Goal: Information Seeking & Learning: Learn about a topic

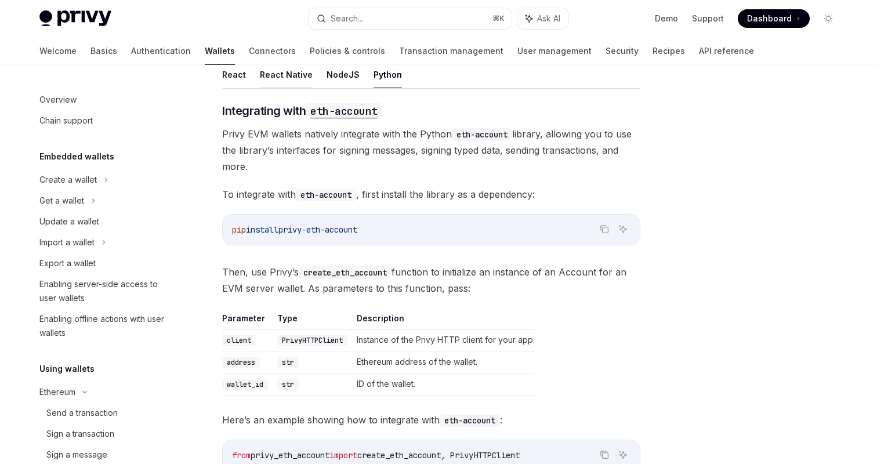
scroll to position [214, 0]
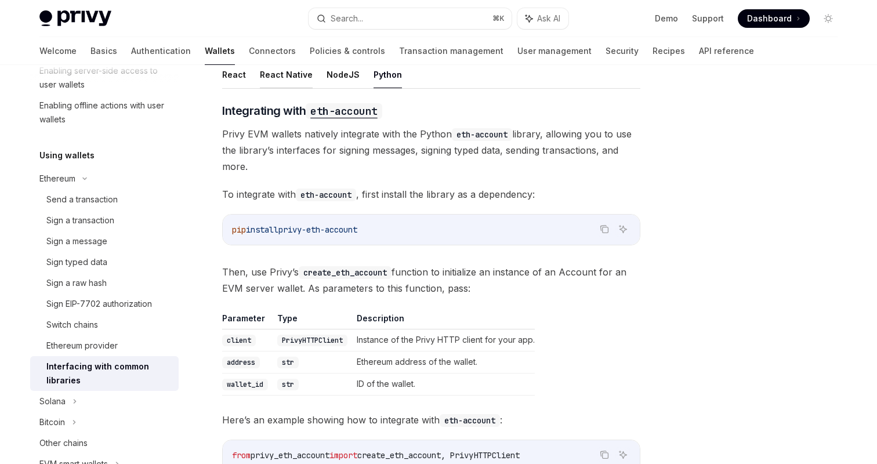
click at [276, 77] on button "React Native" at bounding box center [286, 74] width 53 height 27
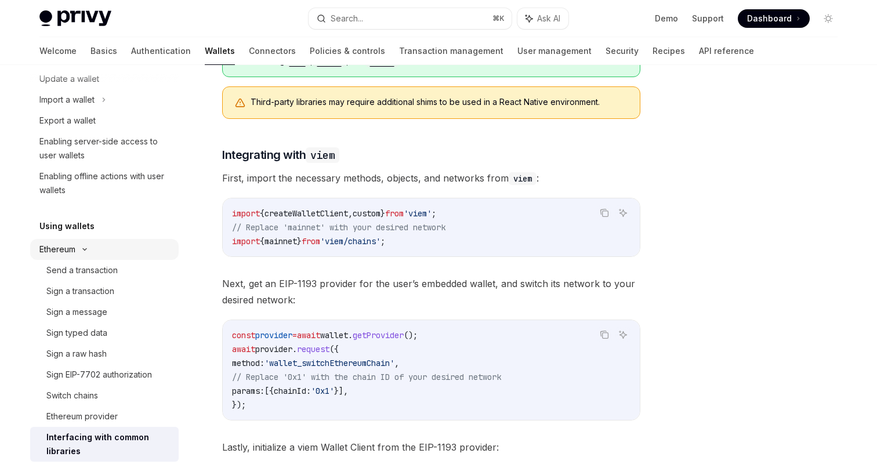
scroll to position [148, 0]
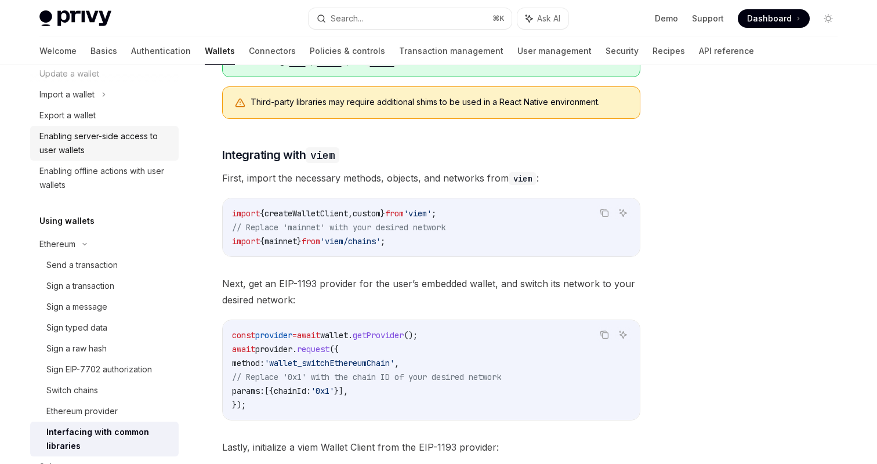
click at [114, 151] on div "Enabling server-side access to user wallets" at bounding box center [105, 143] width 132 height 28
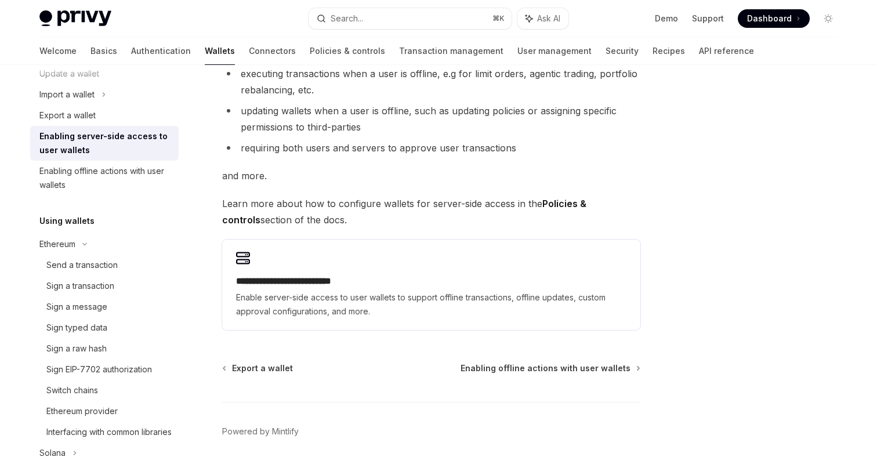
scroll to position [228, 0]
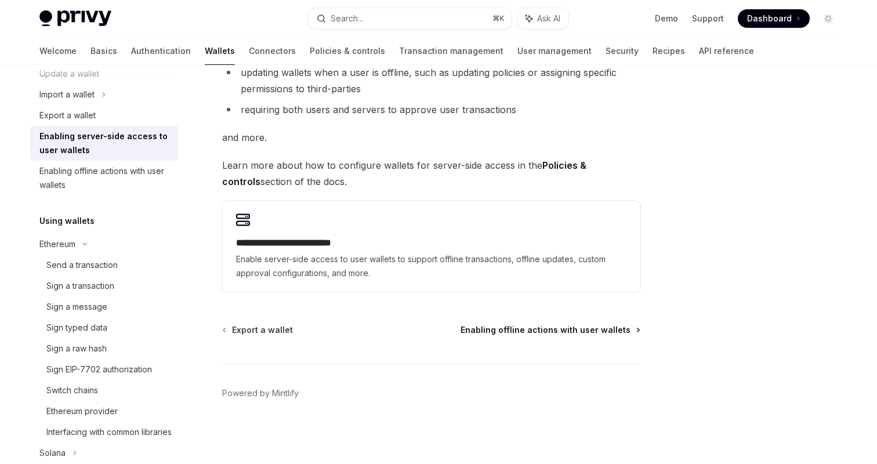
click at [552, 332] on span "Enabling offline actions with user wallets" at bounding box center [546, 330] width 170 height 12
type textarea "*"
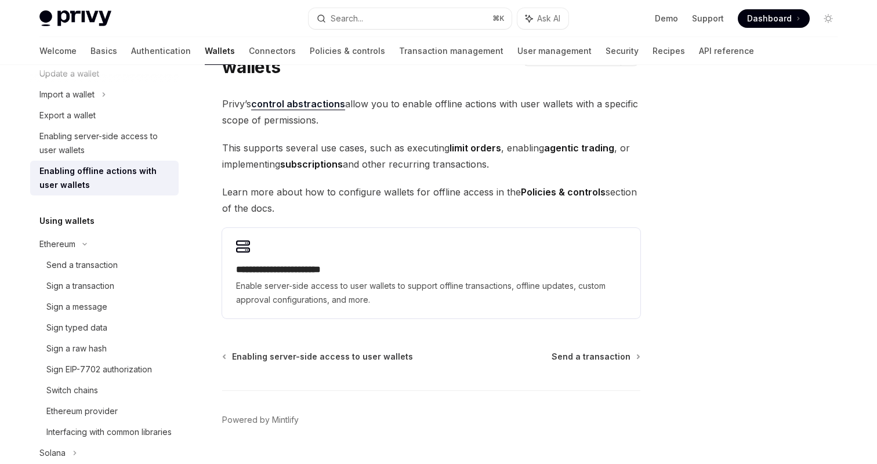
scroll to position [98, 0]
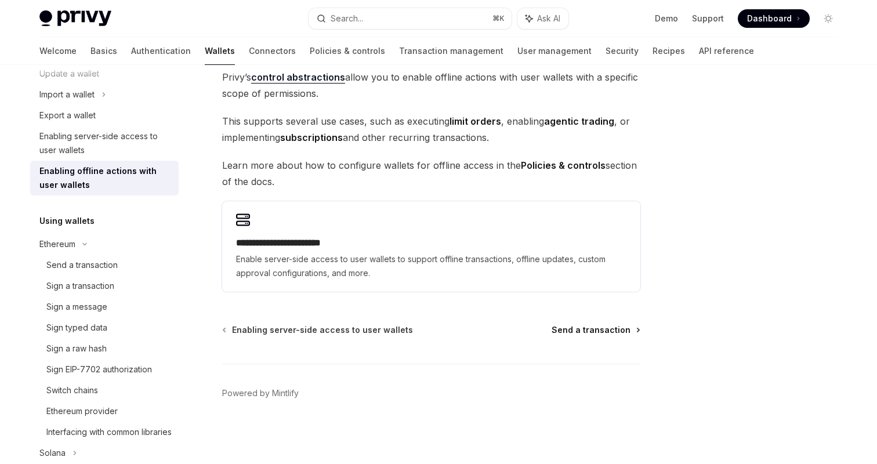
click at [572, 330] on span "Send a transaction" at bounding box center [591, 330] width 79 height 12
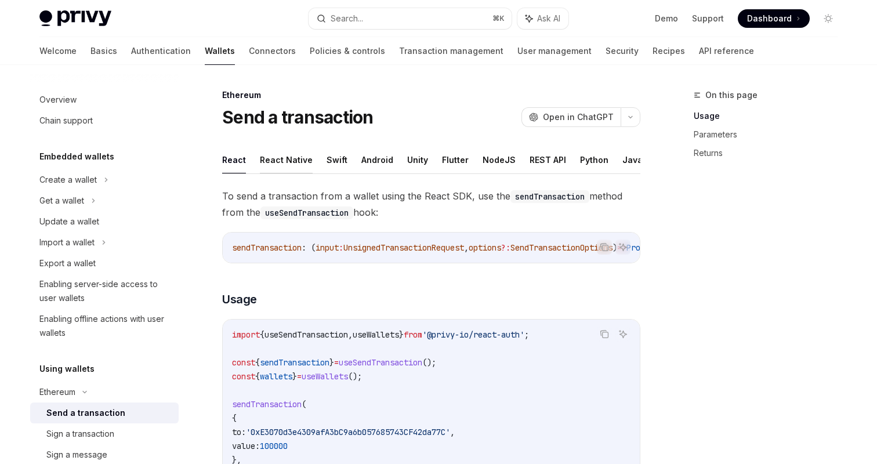
click at [287, 157] on button "React Native" at bounding box center [286, 159] width 53 height 27
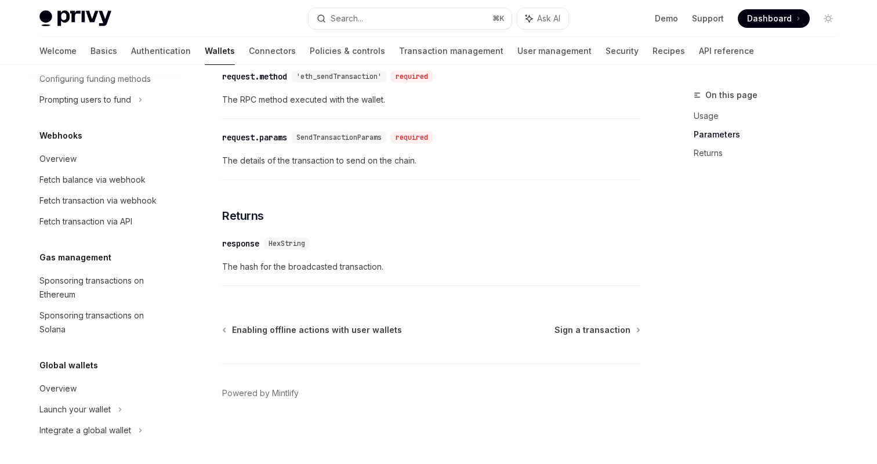
scroll to position [742, 0]
click at [88, 284] on div "Sponsoring transactions on Ethereum" at bounding box center [105, 288] width 132 height 28
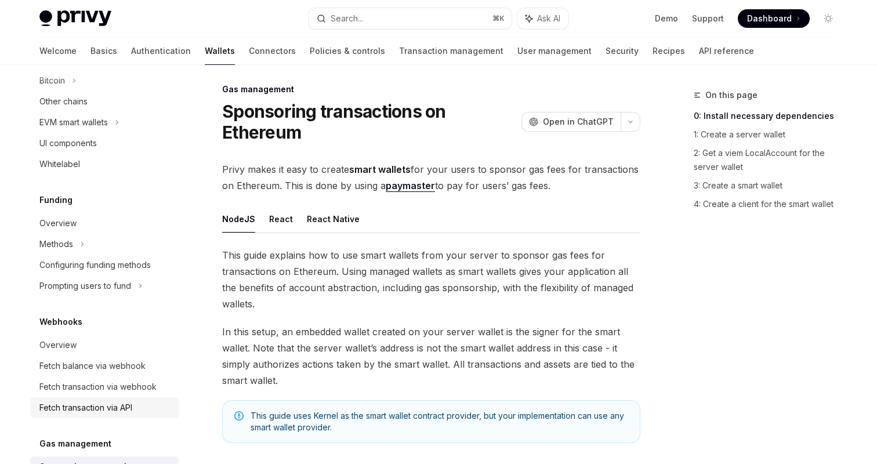
scroll to position [440, 0]
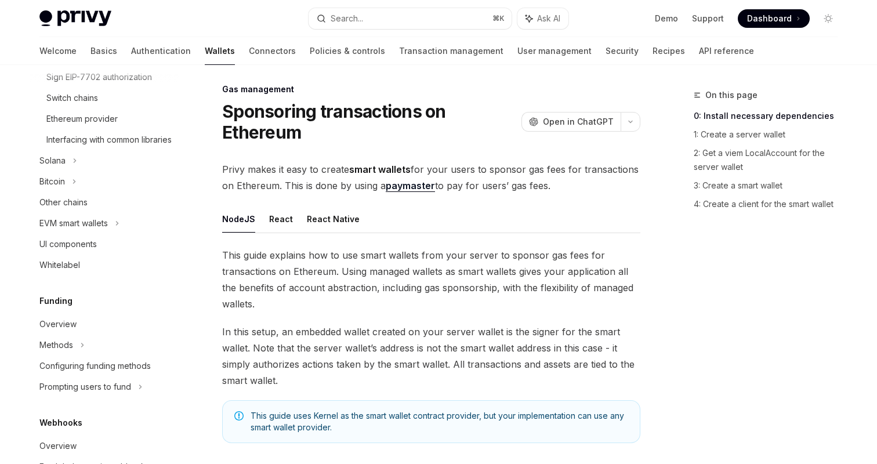
click at [622, 50] on div "Welcome Basics Authentication Wallets Connectors Policies & controls Transactio…" at bounding box center [396, 51] width 715 height 28
click at [653, 52] on link "Recipes" at bounding box center [669, 51] width 32 height 28
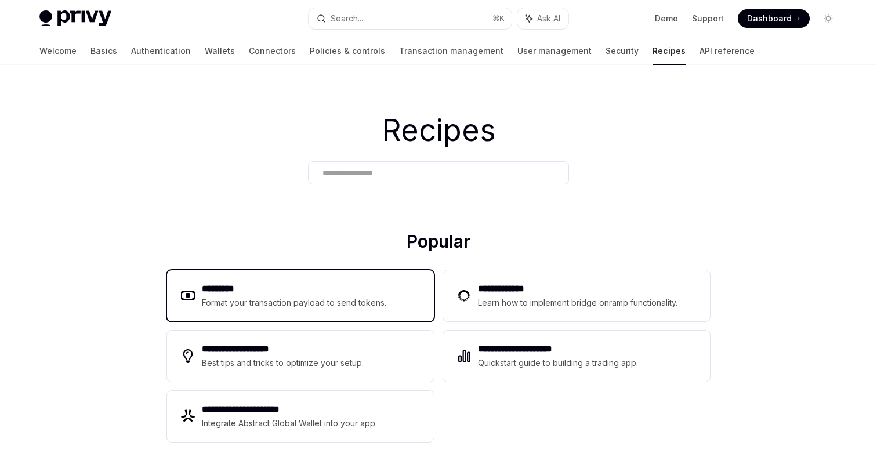
click at [272, 292] on h2 "*********" at bounding box center [294, 289] width 185 height 14
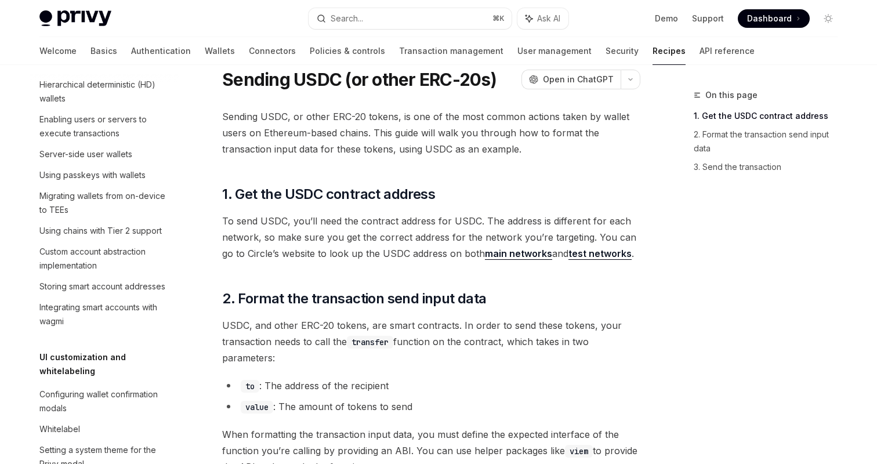
scroll to position [317, 0]
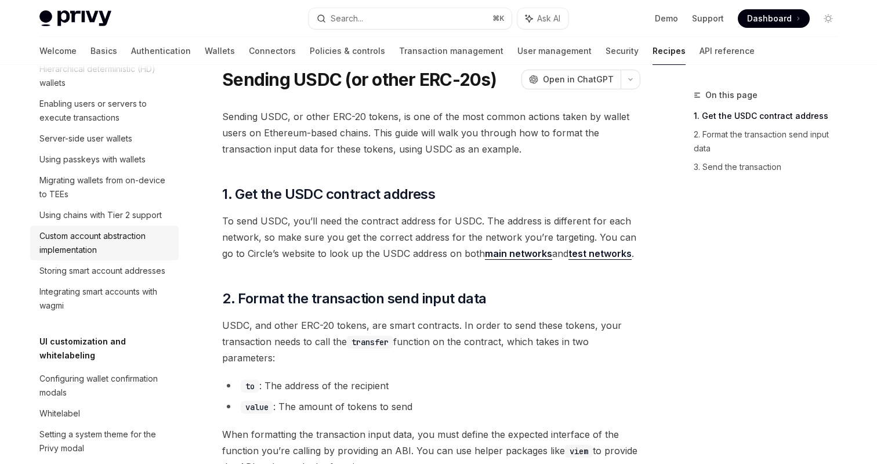
click at [114, 250] on div "Custom account abstraction implementation" at bounding box center [105, 243] width 132 height 28
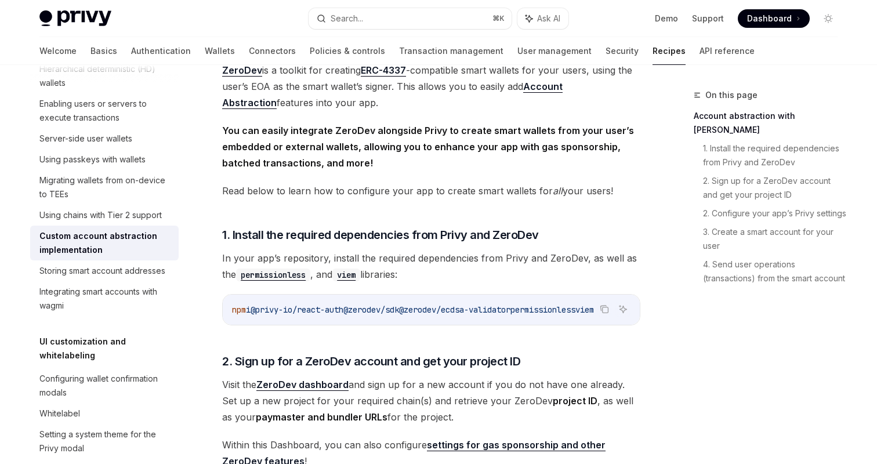
scroll to position [64, 0]
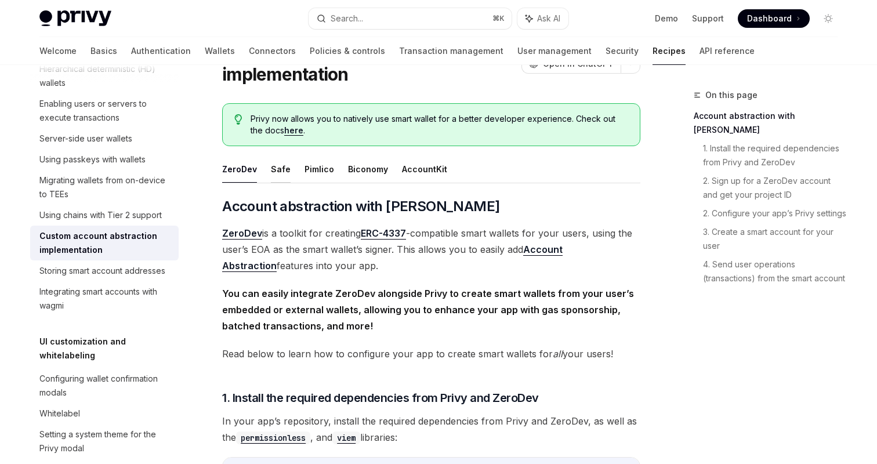
click at [286, 171] on button "Safe" at bounding box center [281, 169] width 20 height 27
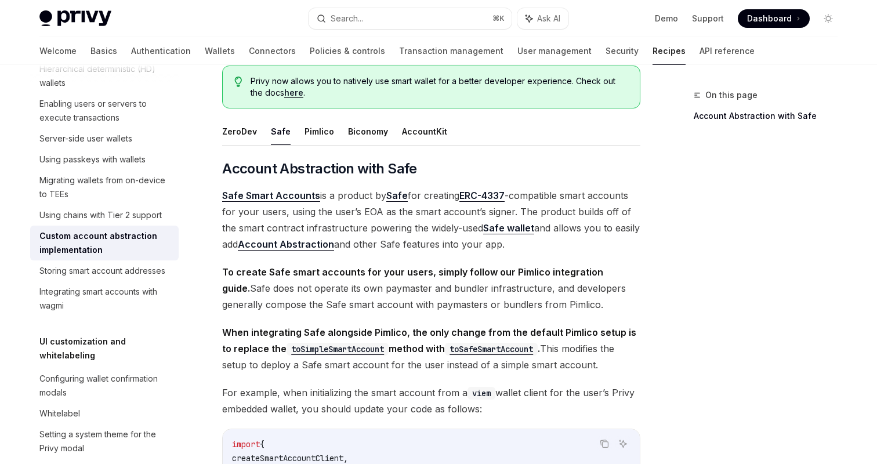
scroll to position [96, 0]
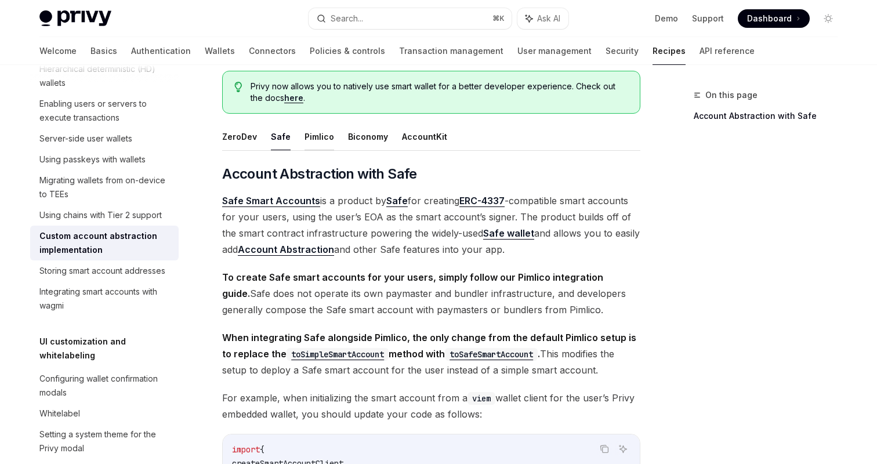
click at [319, 145] on button "Pimlico" at bounding box center [320, 136] width 30 height 27
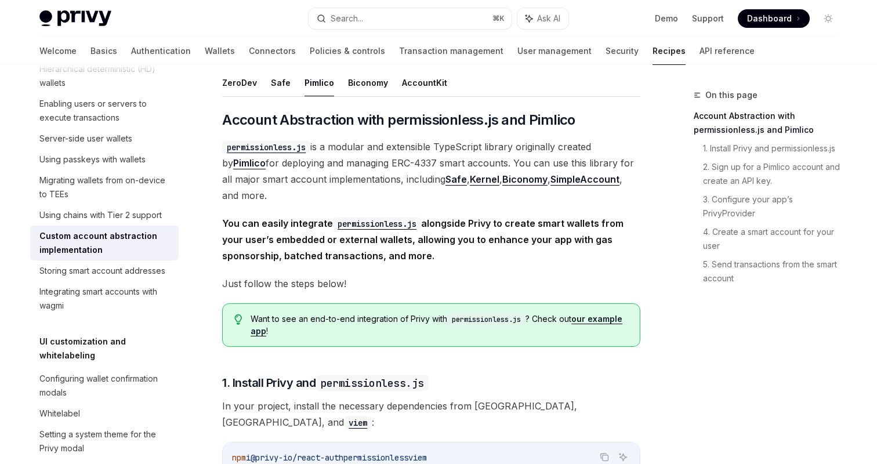
scroll to position [67, 0]
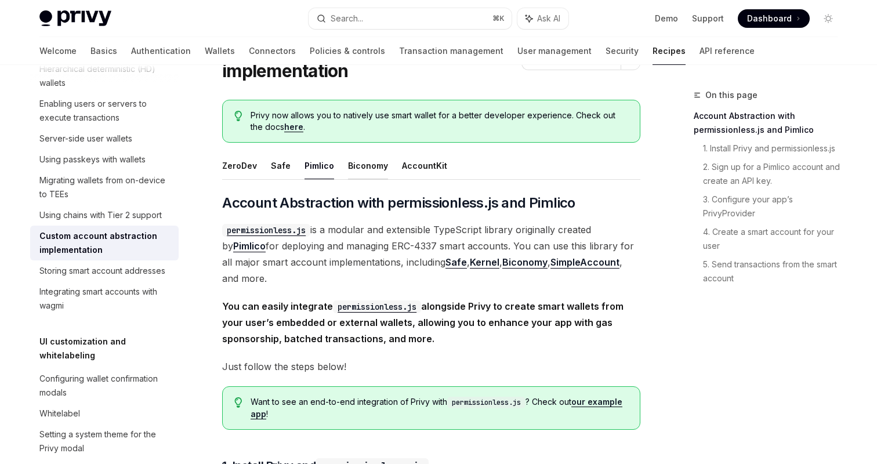
click at [361, 169] on button "Biconomy" at bounding box center [368, 165] width 40 height 27
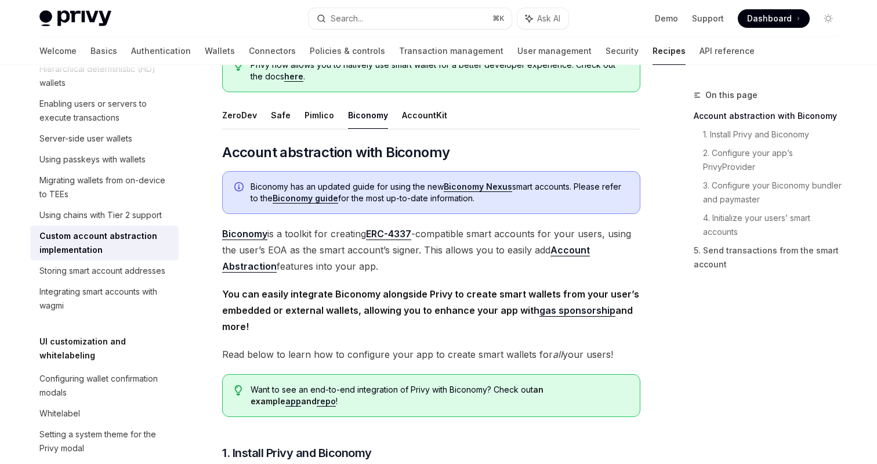
scroll to position [91, 0]
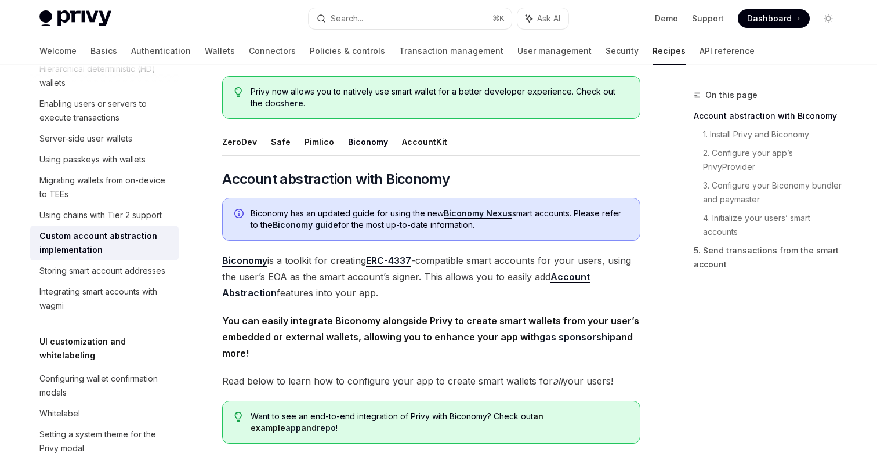
click at [427, 147] on button "AccountKit" at bounding box center [424, 141] width 45 height 27
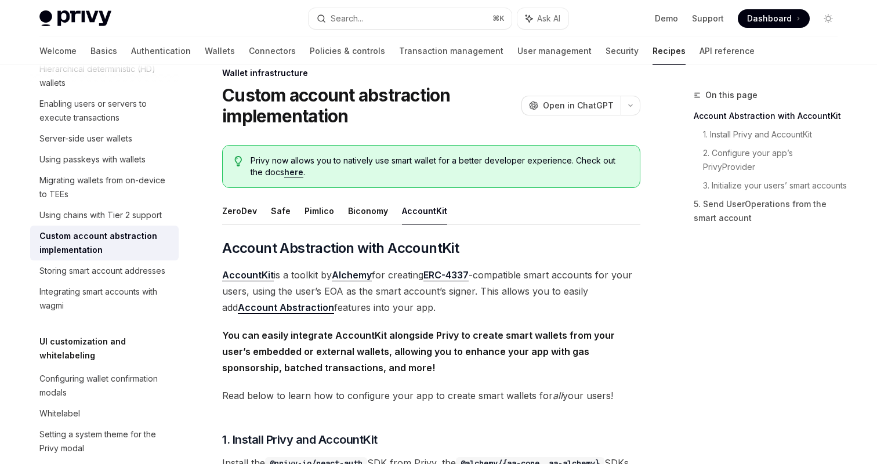
scroll to position [23, 0]
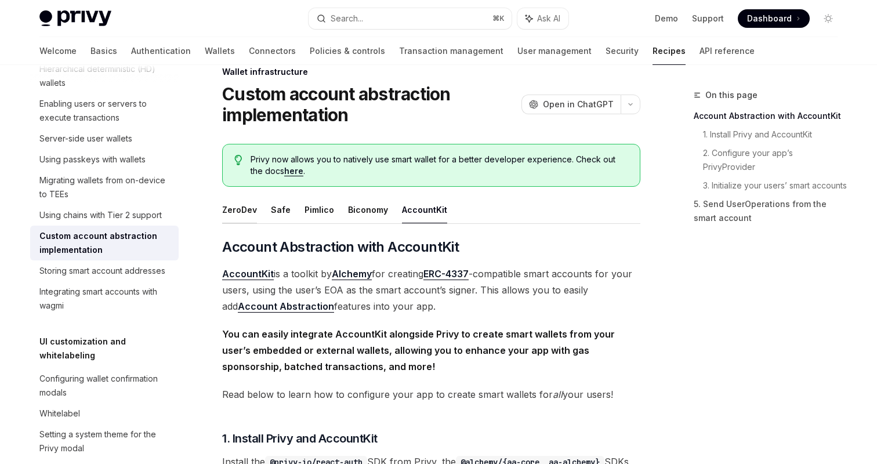
click at [240, 211] on button "ZeroDev" at bounding box center [239, 209] width 35 height 27
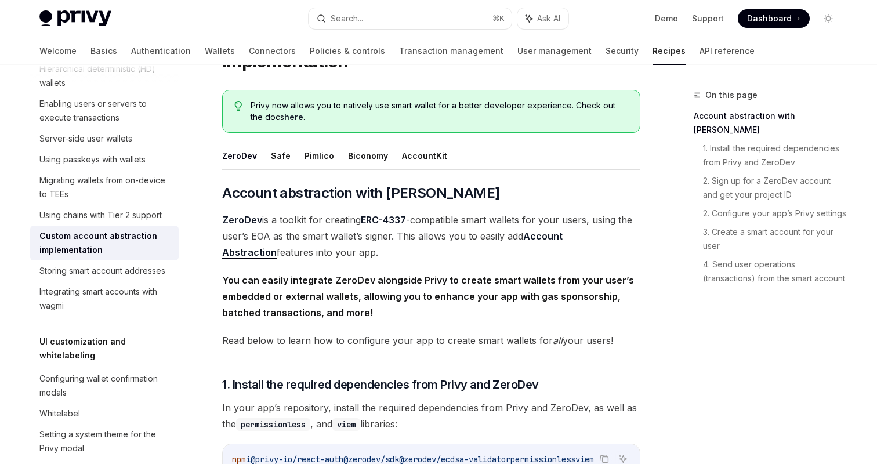
scroll to position [81, 0]
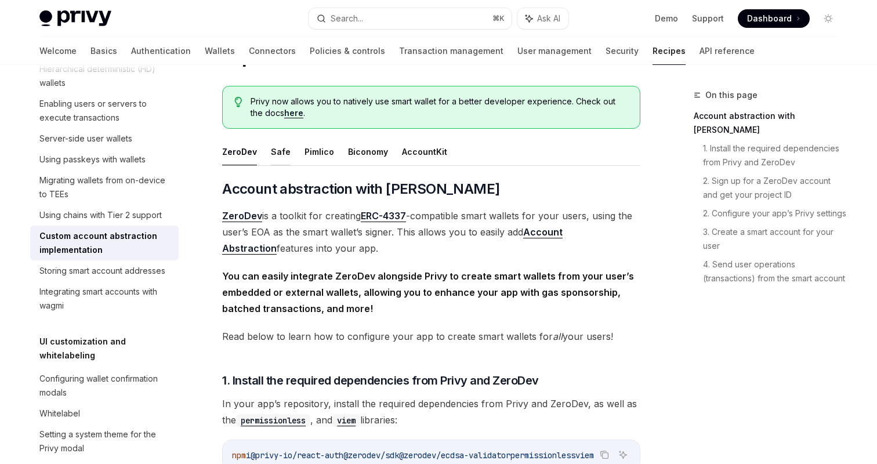
click at [284, 158] on button "Safe" at bounding box center [281, 151] width 20 height 27
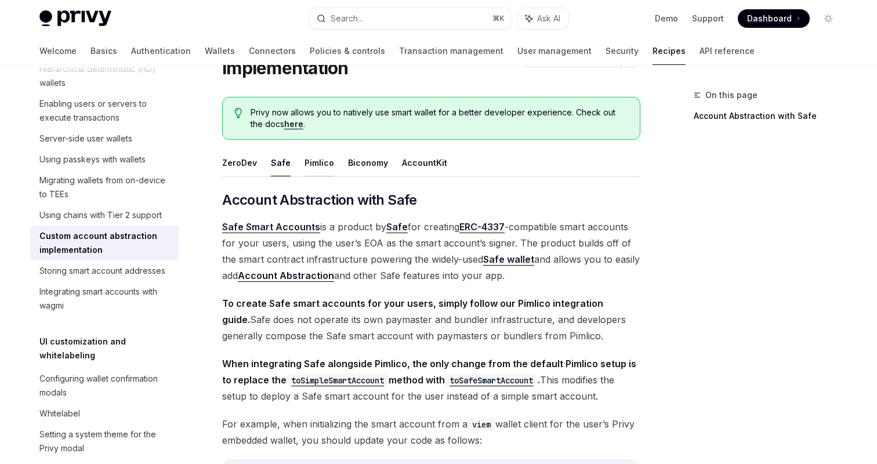
scroll to position [18, 0]
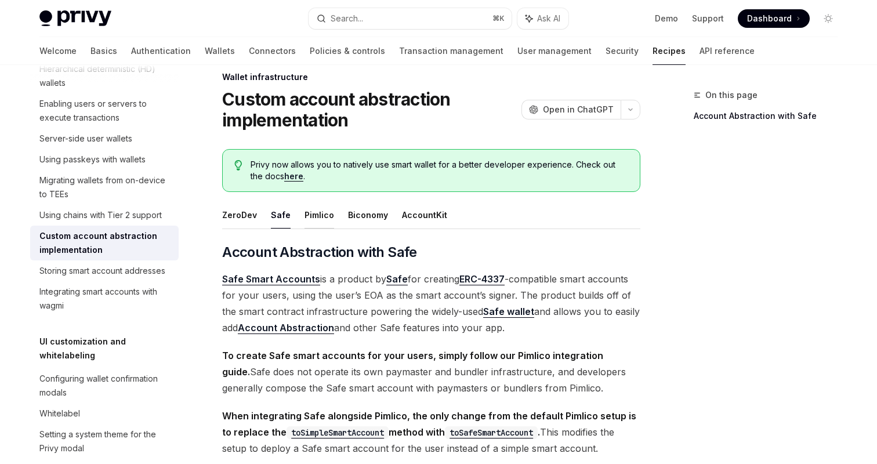
click at [316, 213] on button "Pimlico" at bounding box center [320, 214] width 30 height 27
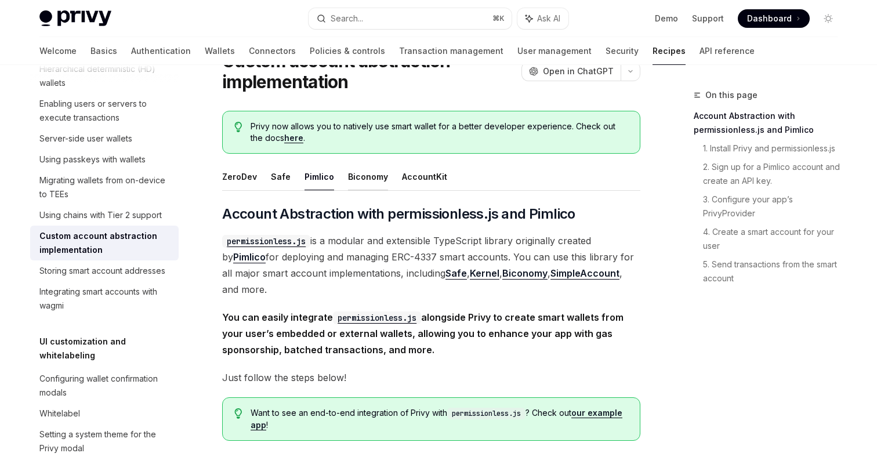
scroll to position [57, 0]
click at [348, 179] on button "Biconomy" at bounding box center [368, 175] width 40 height 27
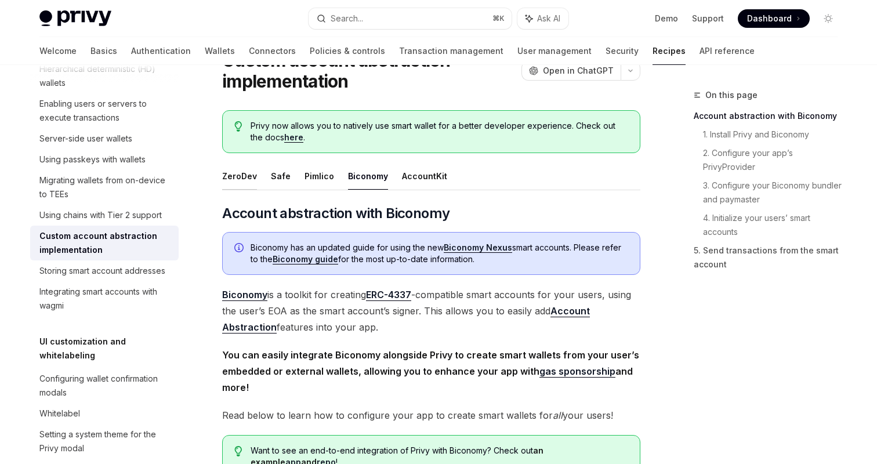
click at [252, 170] on button "ZeroDev" at bounding box center [239, 175] width 35 height 27
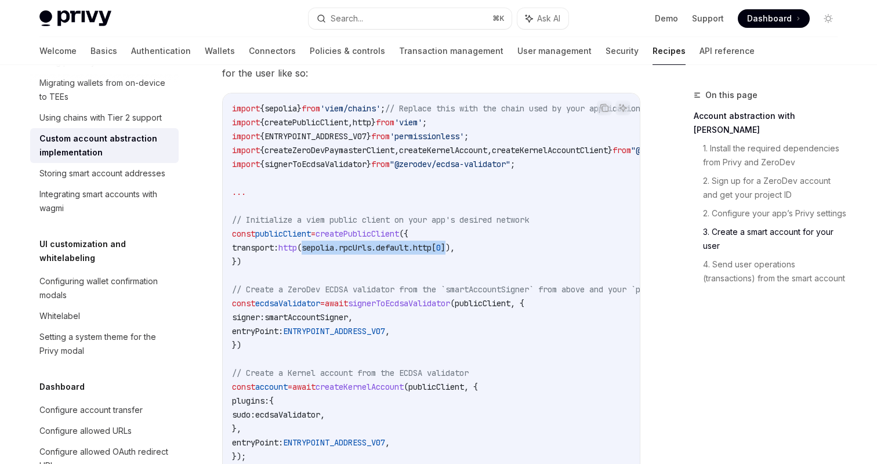
drag, startPoint x: 471, startPoint y: 256, endPoint x: 321, endPoint y: 258, distance: 150.3
click at [321, 253] on span "transport: http ( sepolia . rpcUrls . default . http [ 0 ])," at bounding box center [343, 248] width 223 height 10
copy span "sepolia . rpcUrls . default . http [ 0 ]"
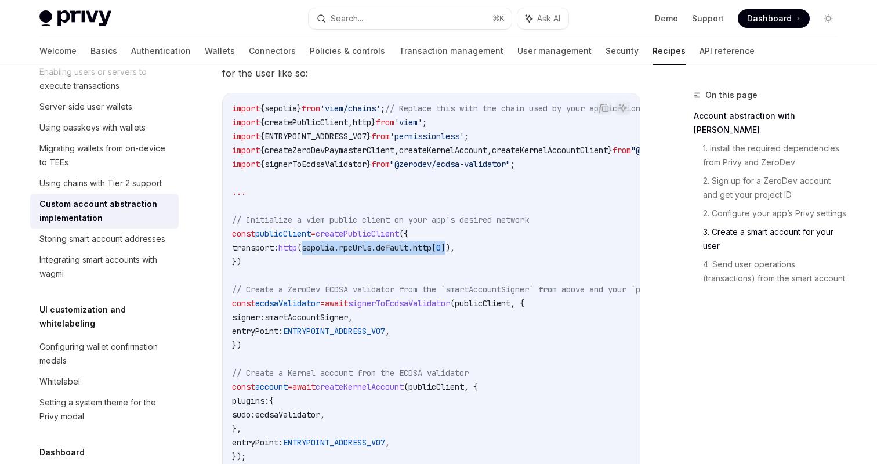
scroll to position [345, 0]
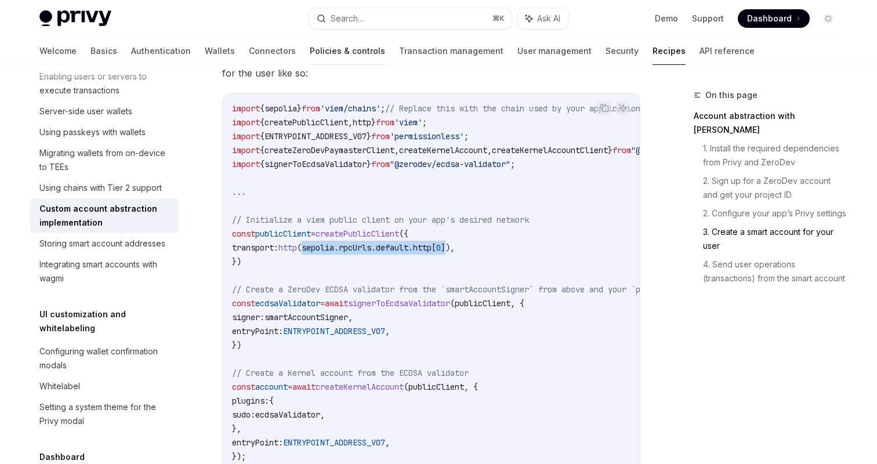
click at [310, 49] on link "Policies & controls" at bounding box center [347, 51] width 75 height 28
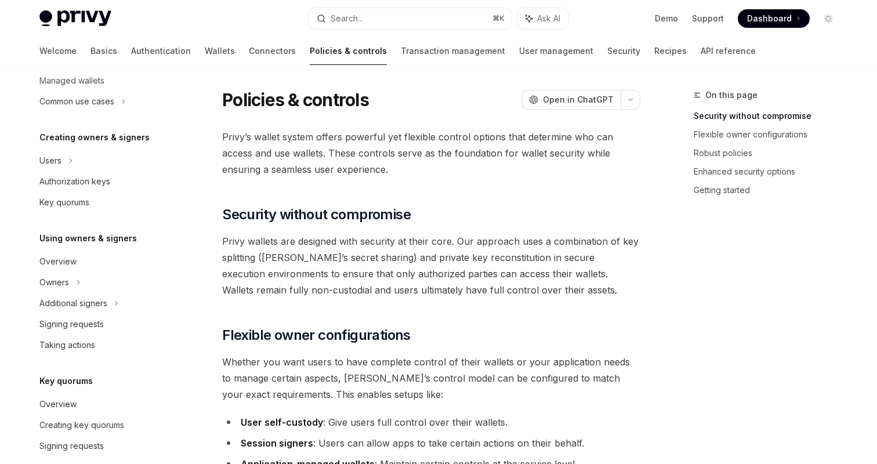
scroll to position [161, 0]
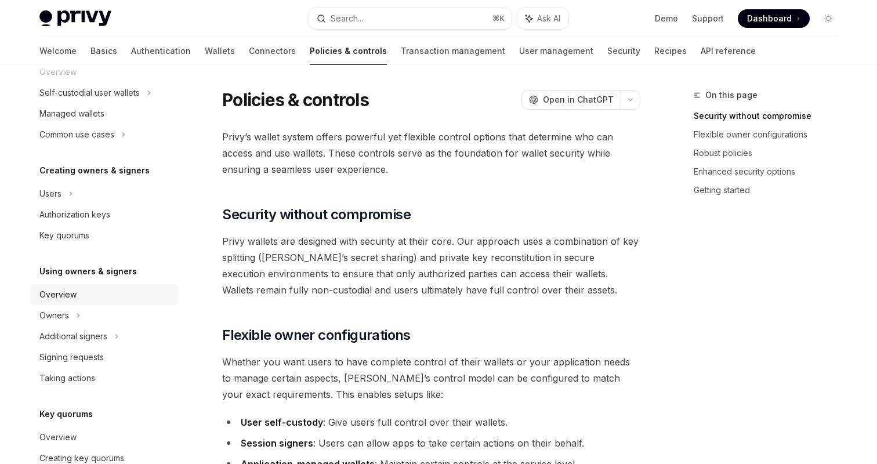
click at [87, 292] on div "Overview" at bounding box center [105, 295] width 132 height 14
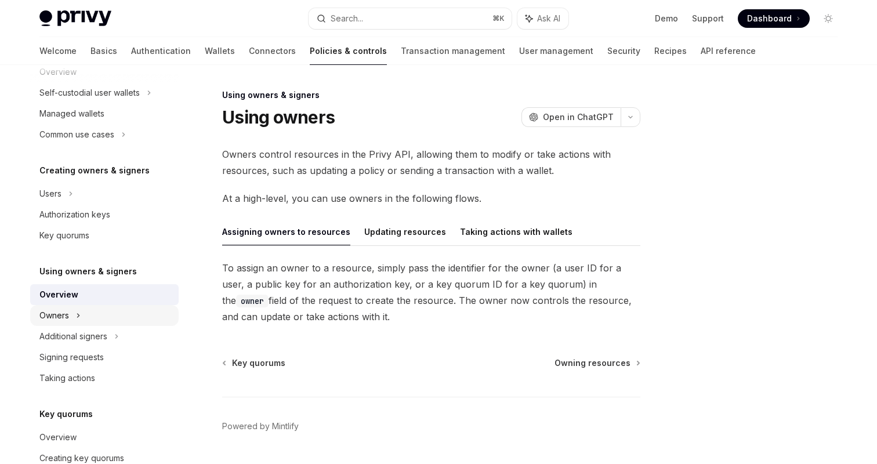
click at [83, 103] on div "Owners" at bounding box center [104, 92] width 149 height 21
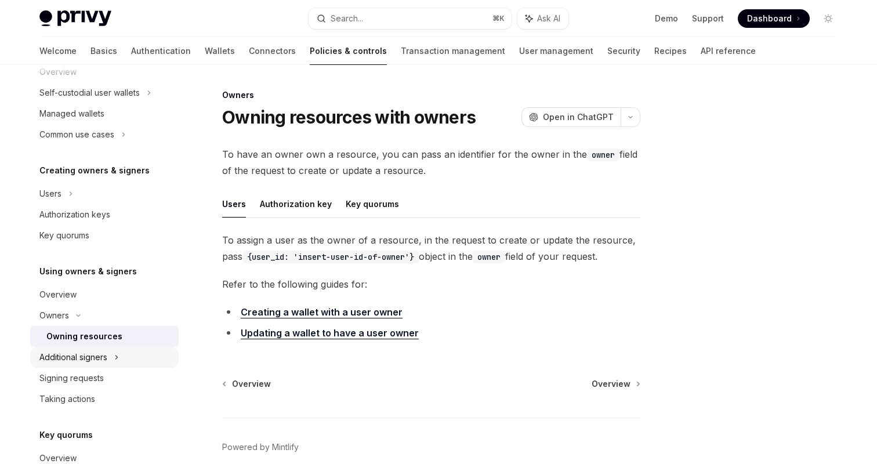
click at [103, 349] on div "Additional signers" at bounding box center [104, 357] width 149 height 21
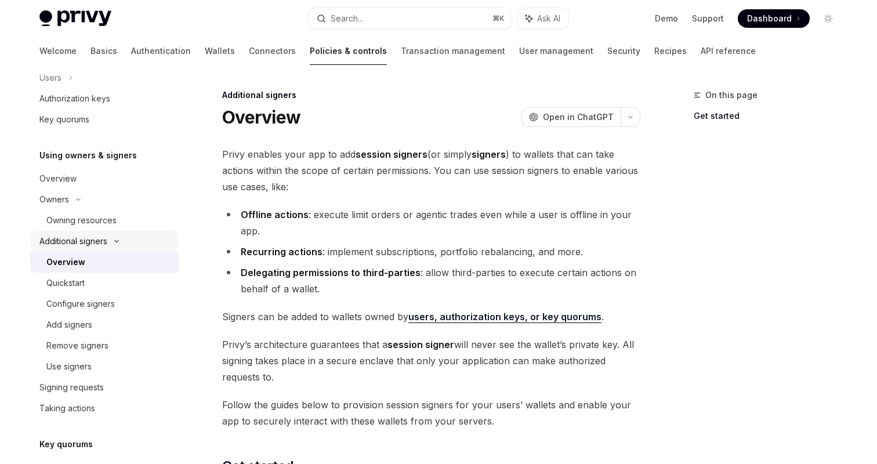
scroll to position [282, 0]
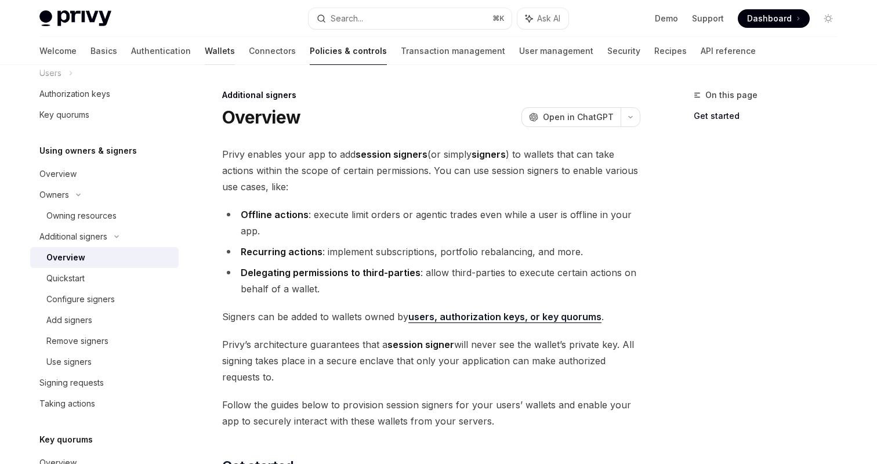
click at [205, 50] on link "Wallets" at bounding box center [220, 51] width 30 height 28
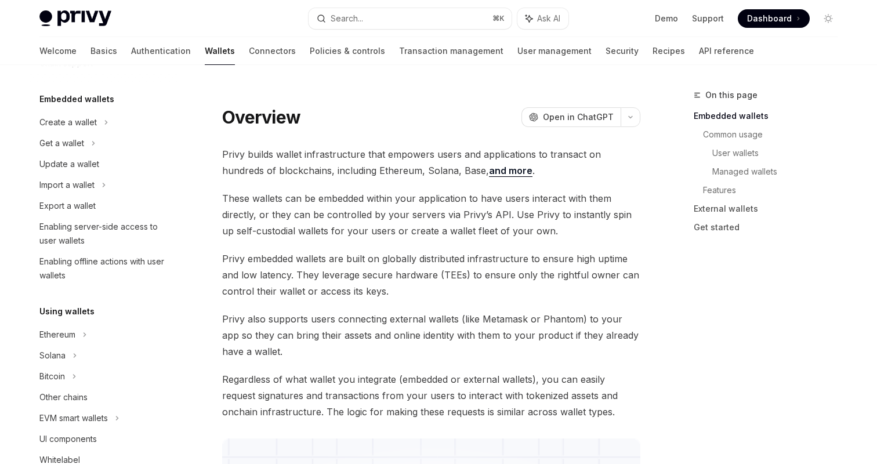
scroll to position [103, 0]
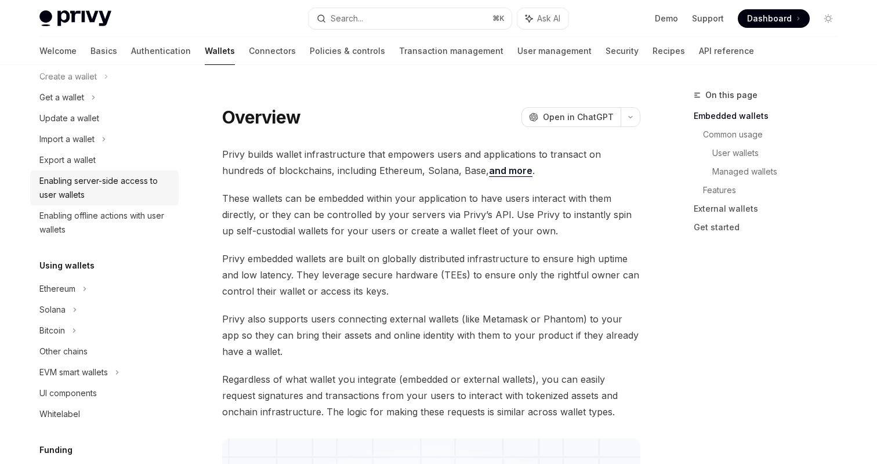
click at [118, 193] on div "Enabling server-side access to user wallets" at bounding box center [105, 188] width 132 height 28
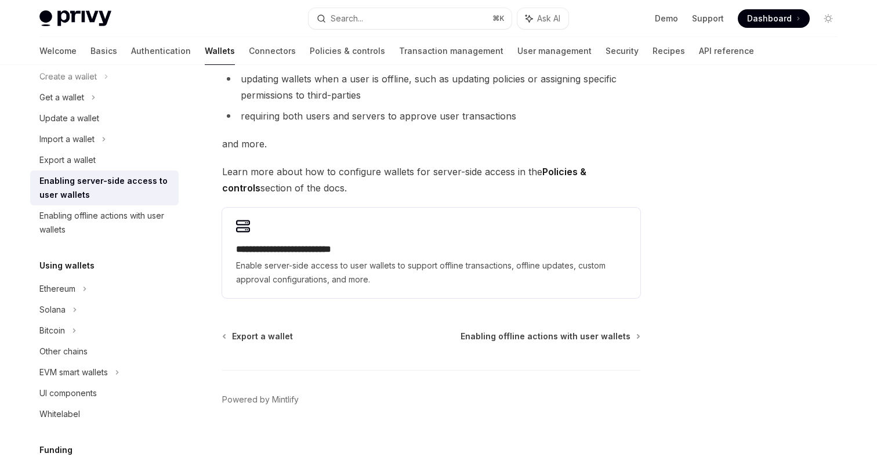
scroll to position [228, 0]
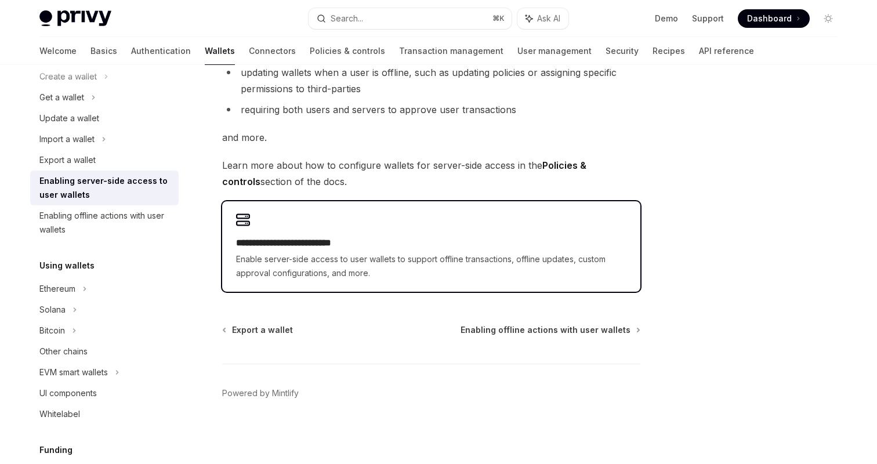
click at [349, 256] on span "Enable server-side access to user wallets to support offline transactions, offl…" at bounding box center [431, 266] width 391 height 28
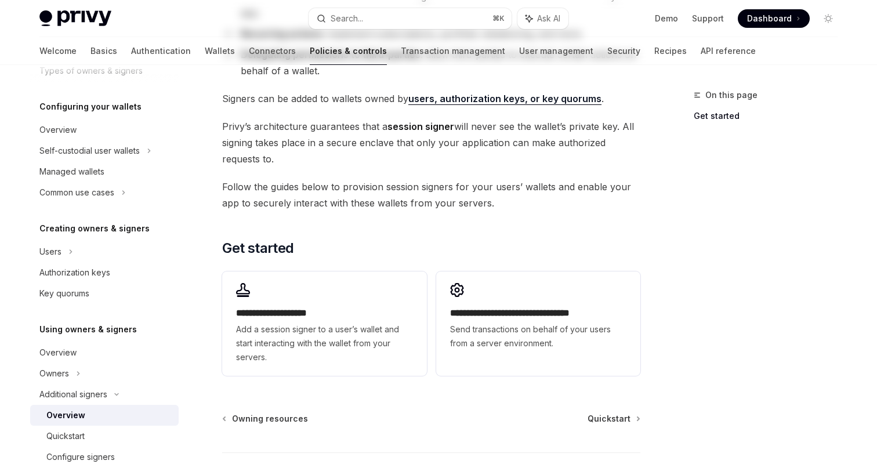
scroll to position [307, 0]
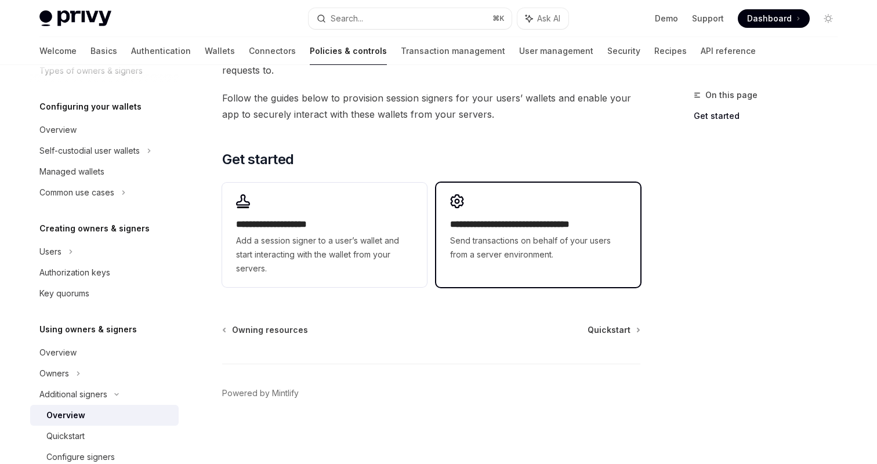
click at [565, 282] on link "**********" at bounding box center [538, 235] width 204 height 104
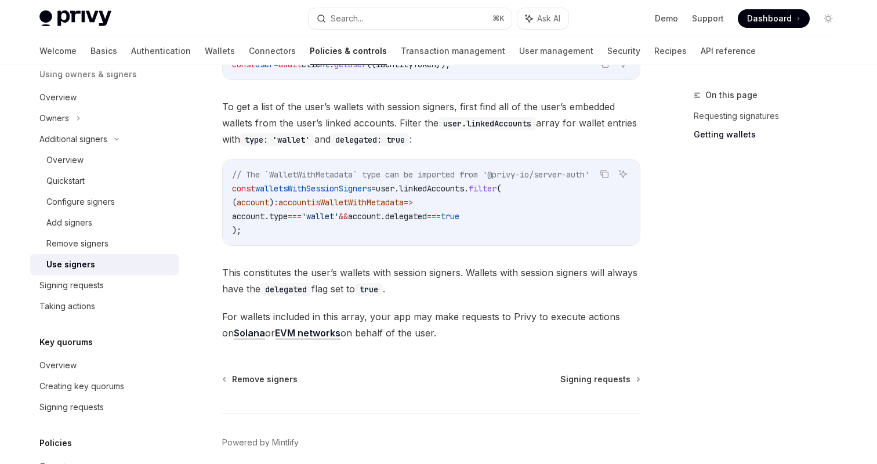
scroll to position [606, 0]
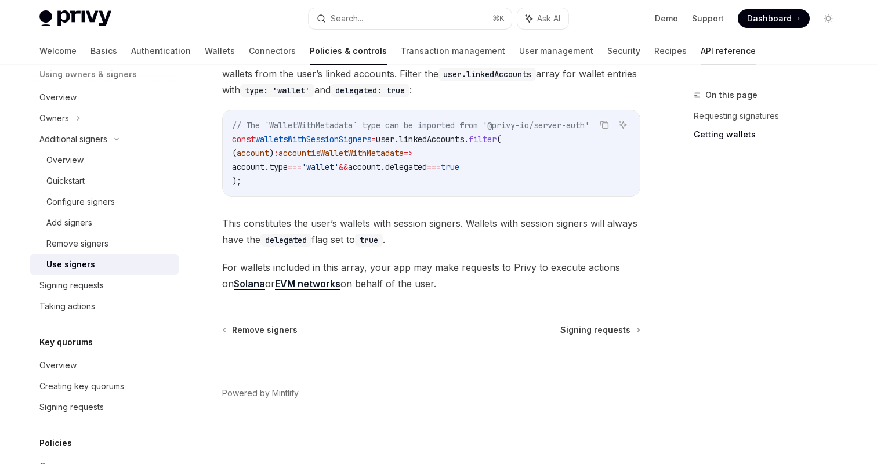
click at [701, 48] on link "API reference" at bounding box center [728, 51] width 55 height 28
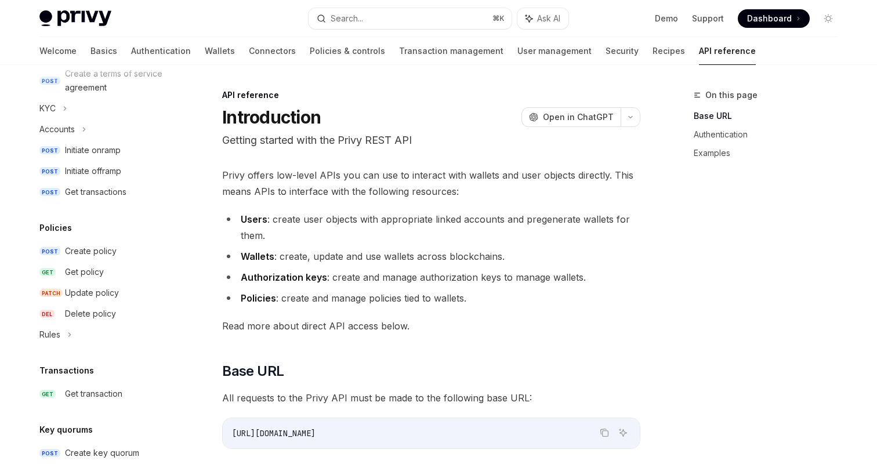
scroll to position [735, 0]
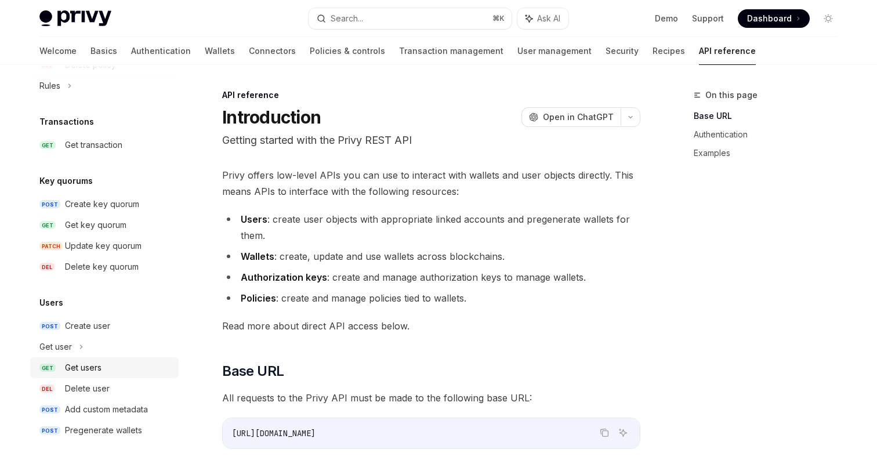
click at [100, 375] on link "GET Get users" at bounding box center [104, 367] width 149 height 21
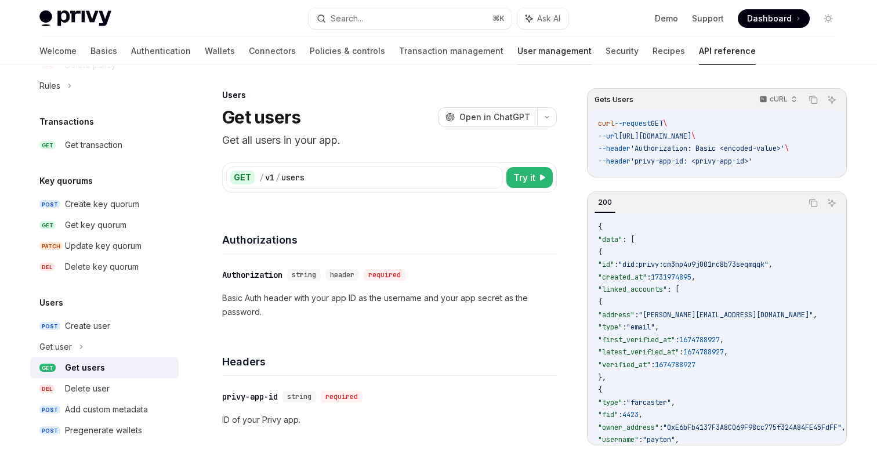
click at [518, 48] on link "User management" at bounding box center [555, 51] width 74 height 28
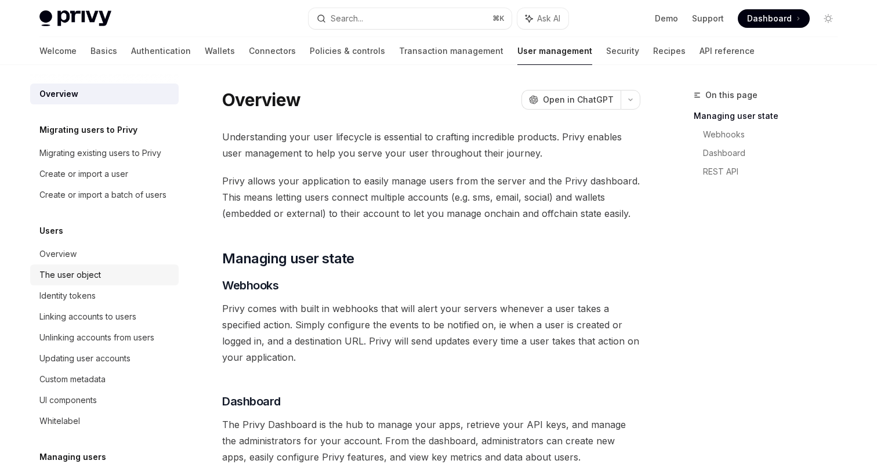
click at [113, 277] on div "The user object" at bounding box center [105, 275] width 132 height 14
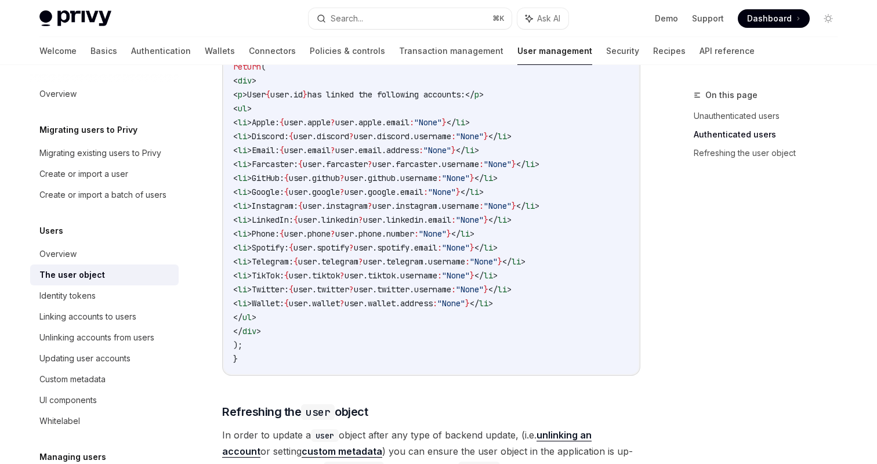
scroll to position [1625, 0]
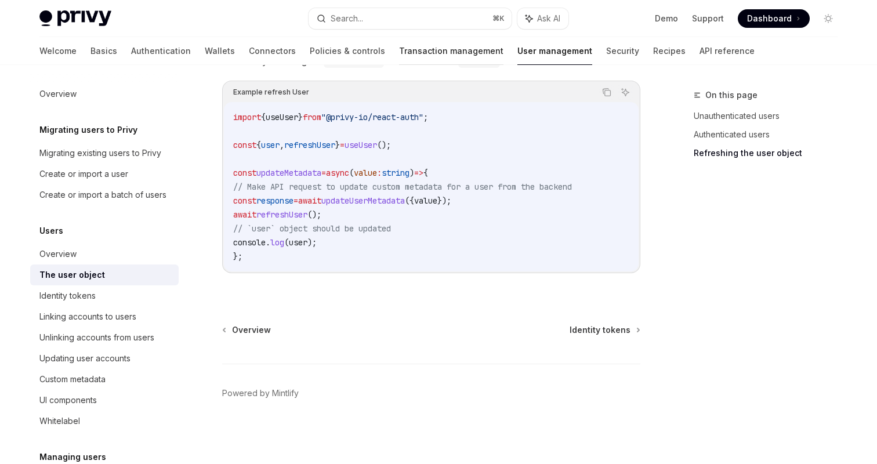
click at [399, 55] on link "Transaction management" at bounding box center [451, 51] width 104 height 28
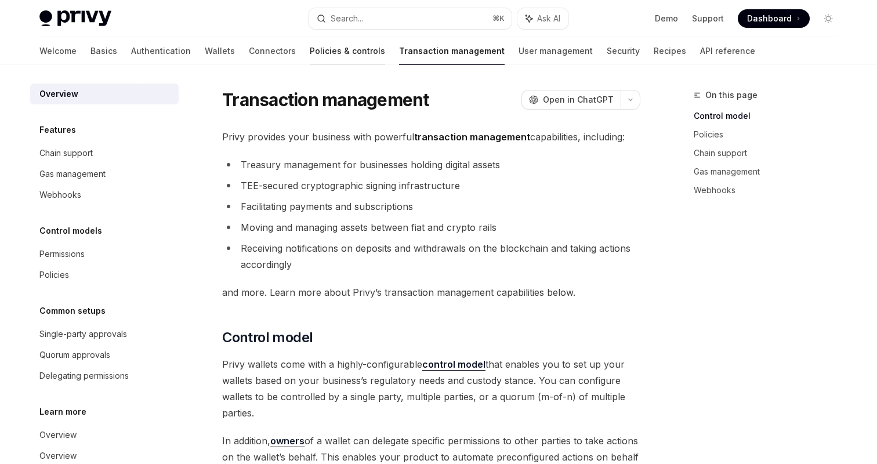
click at [310, 54] on link "Policies & controls" at bounding box center [347, 51] width 75 height 28
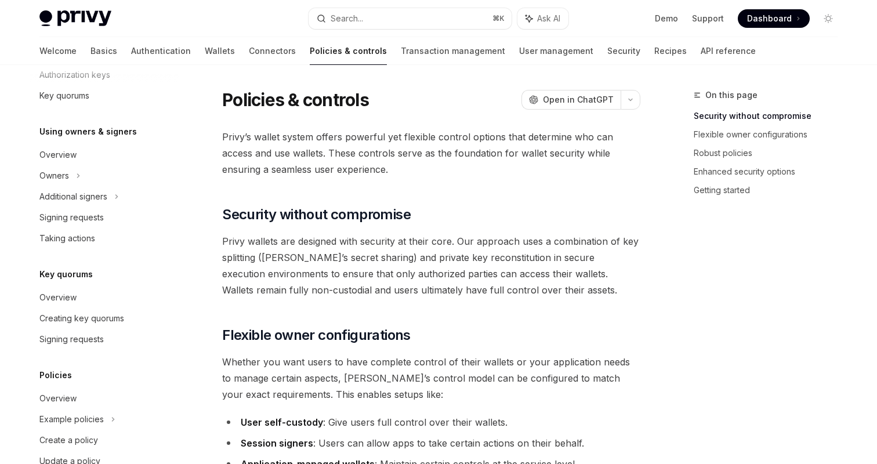
scroll to position [353, 0]
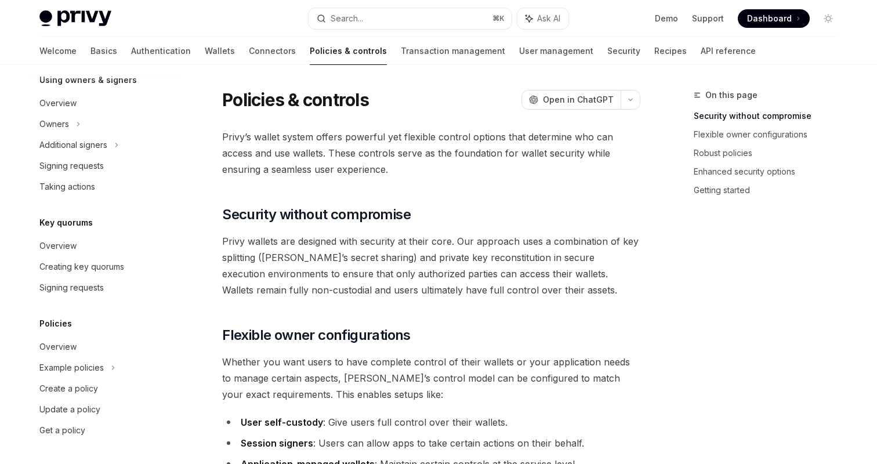
click at [185, 67] on div "Overview Owners & signers Overview Types of owners & signers Configuring your w…" at bounding box center [113, 264] width 167 height 399
click at [249, 49] on link "Connectors" at bounding box center [272, 51] width 47 height 28
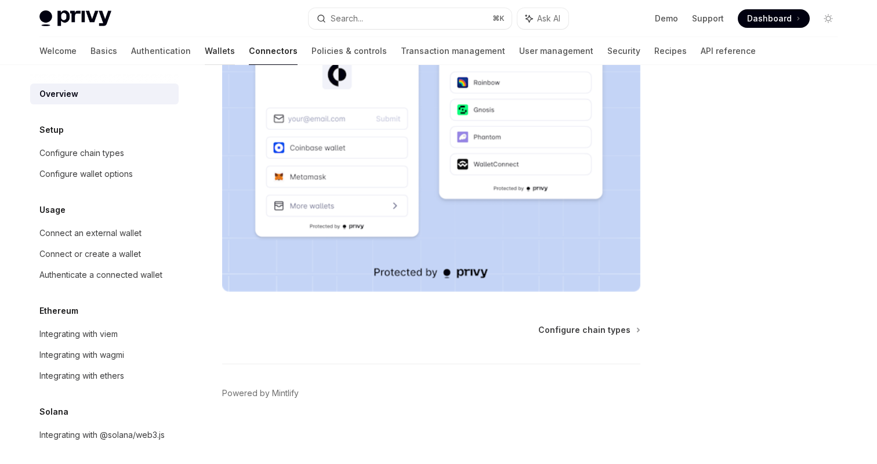
click at [205, 49] on link "Wallets" at bounding box center [220, 51] width 30 height 28
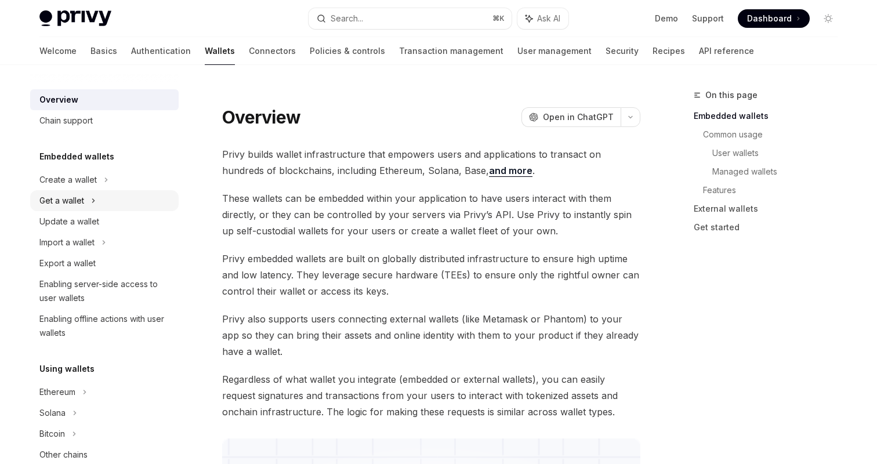
click at [96, 203] on div "Get a wallet" at bounding box center [104, 200] width 149 height 21
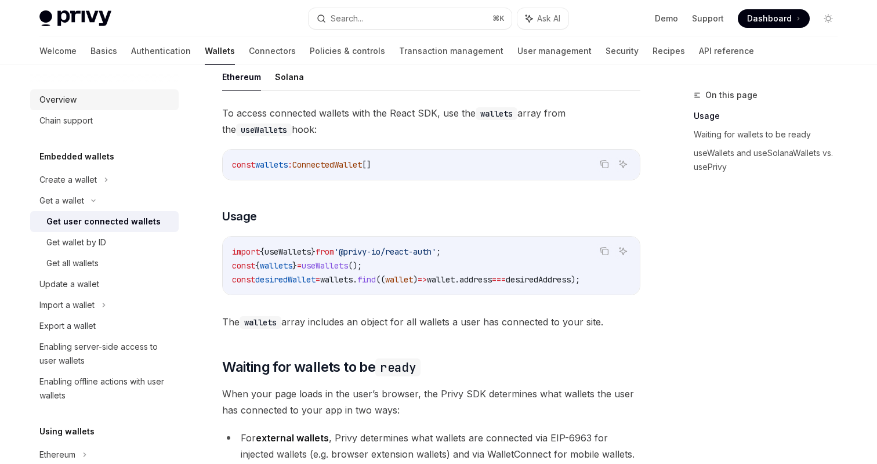
scroll to position [350, 0]
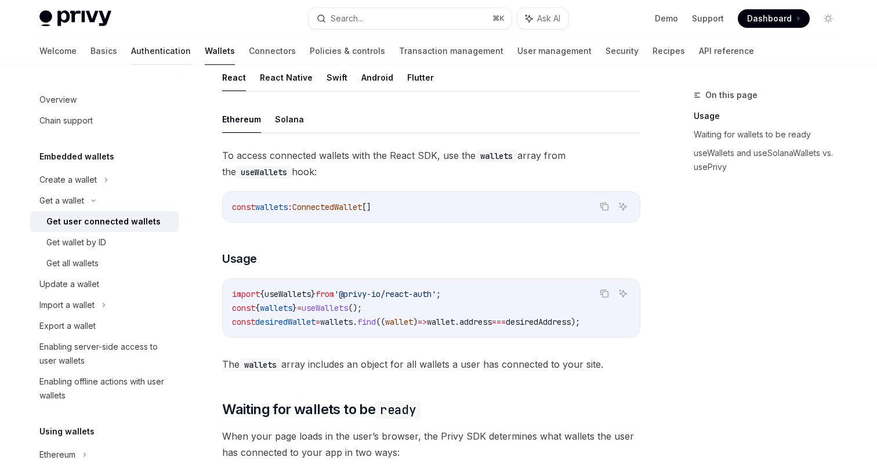
click at [131, 51] on link "Authentication" at bounding box center [161, 51] width 60 height 28
type textarea "*"
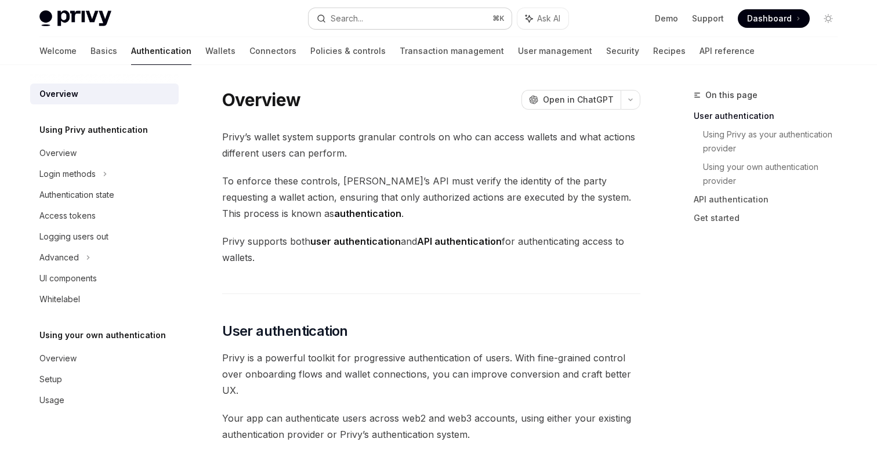
click at [398, 18] on button "Search... ⌘ K" at bounding box center [410, 18] width 203 height 21
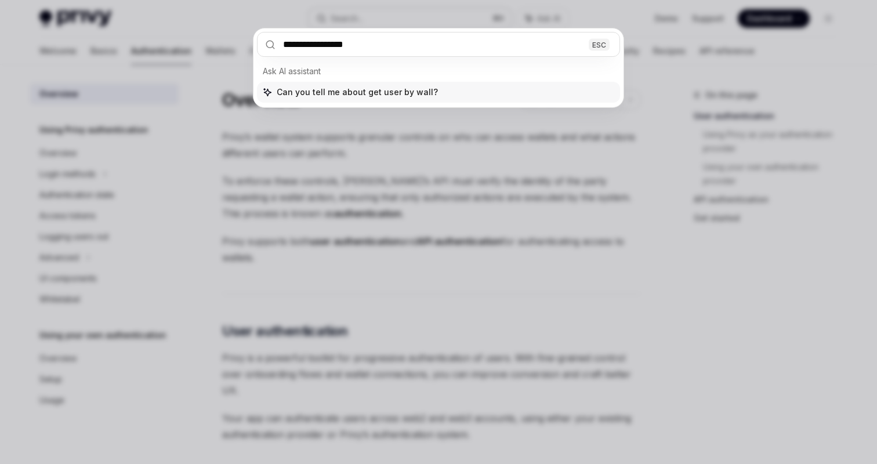
type input "**********"
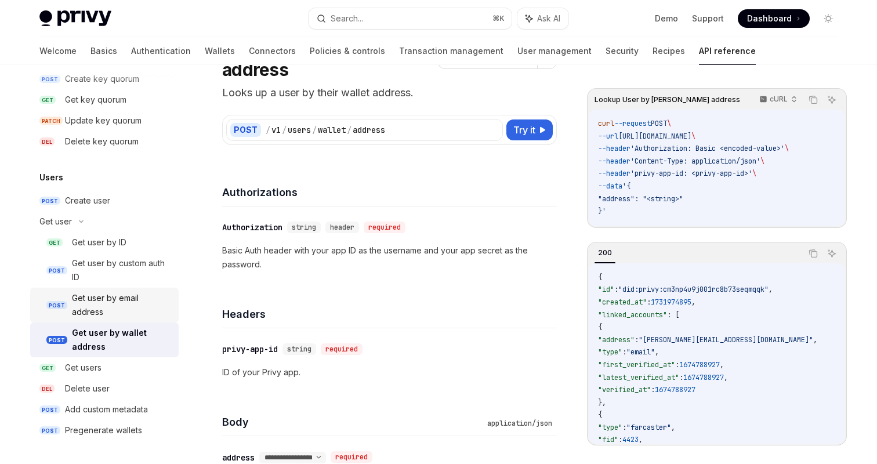
scroll to position [64, 0]
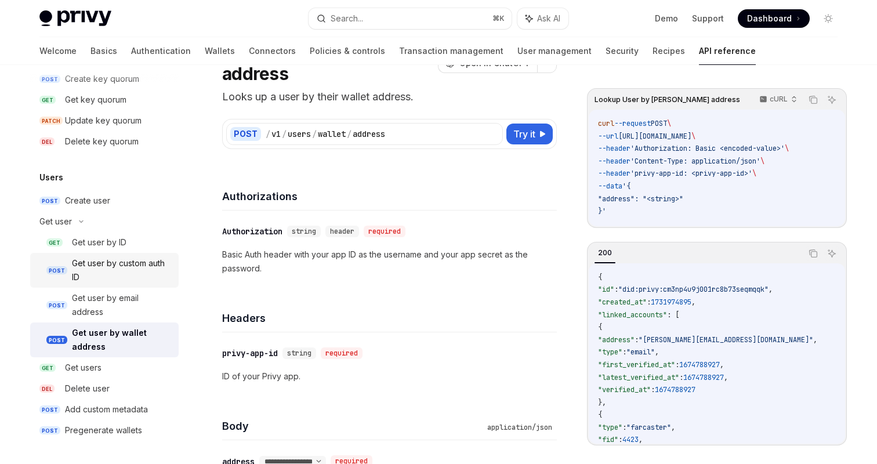
click at [132, 272] on div "Get user by custom auth ID" at bounding box center [122, 270] width 100 height 28
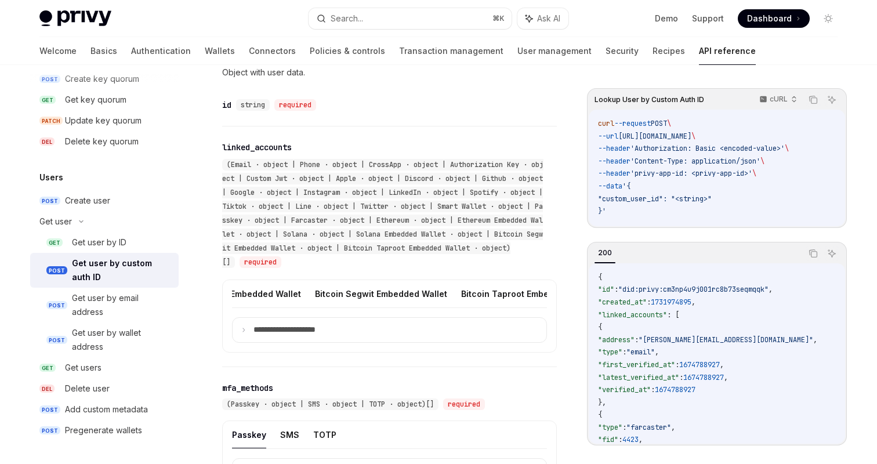
scroll to position [356, 0]
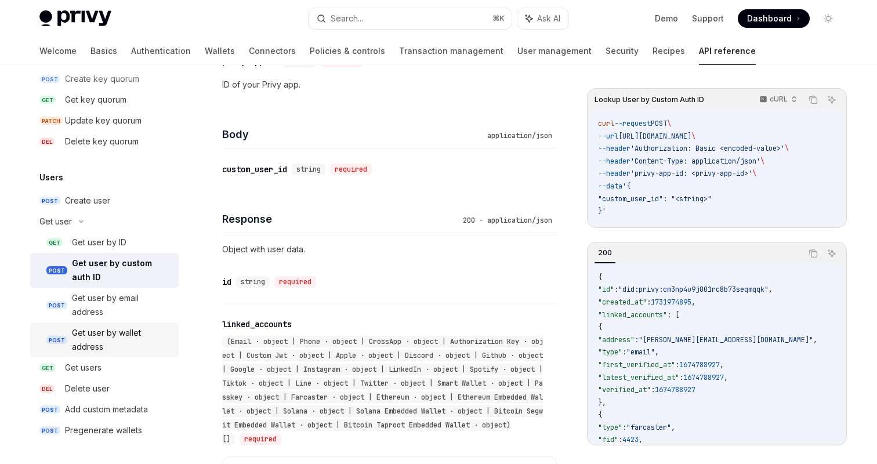
click at [127, 339] on div "Get user by wallet address" at bounding box center [122, 340] width 100 height 28
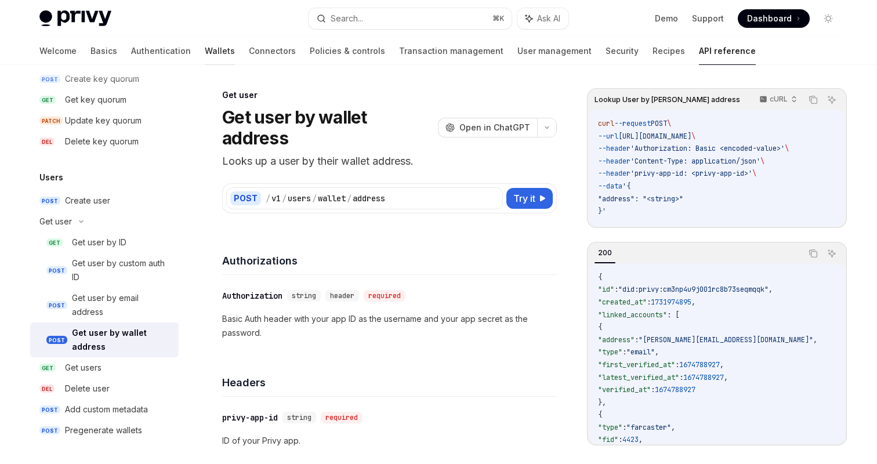
click at [205, 56] on link "Wallets" at bounding box center [220, 51] width 30 height 28
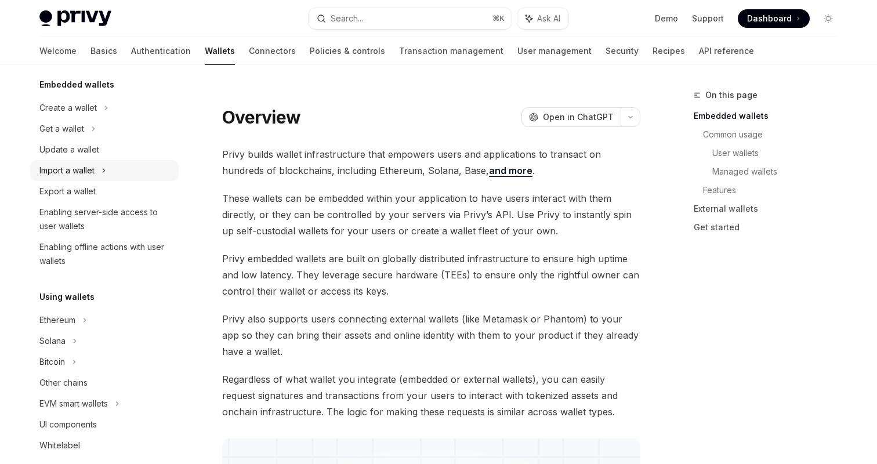
scroll to position [93, 0]
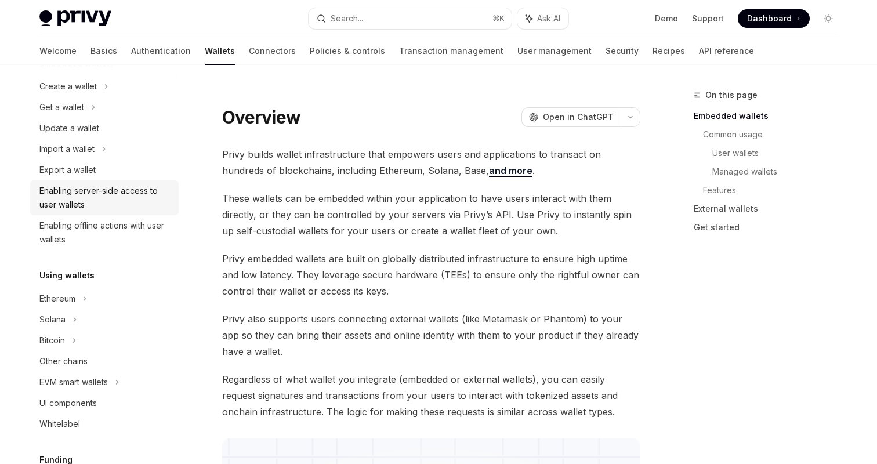
click at [118, 194] on div "Enabling server-side access to user wallets" at bounding box center [105, 198] width 132 height 28
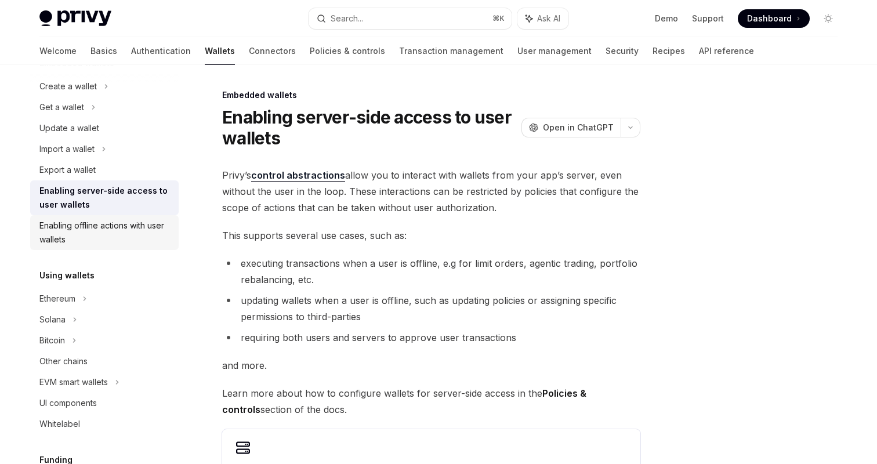
click at [113, 218] on link "Enabling offline actions with user wallets" at bounding box center [104, 232] width 149 height 35
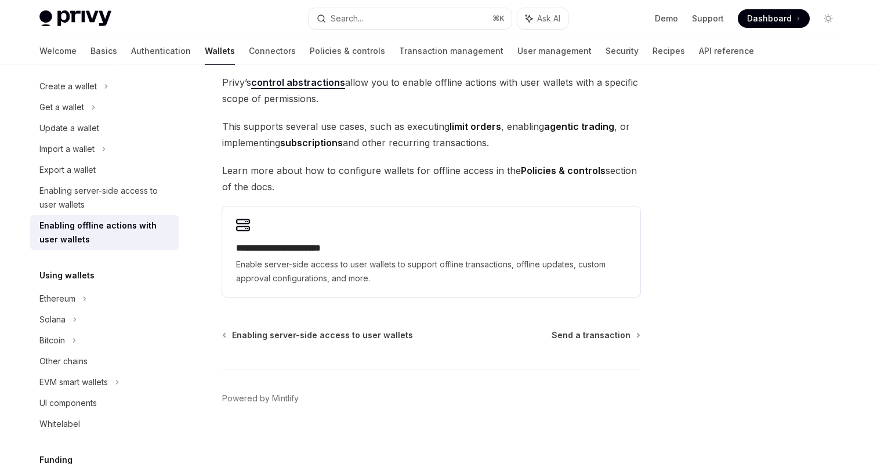
scroll to position [97, 0]
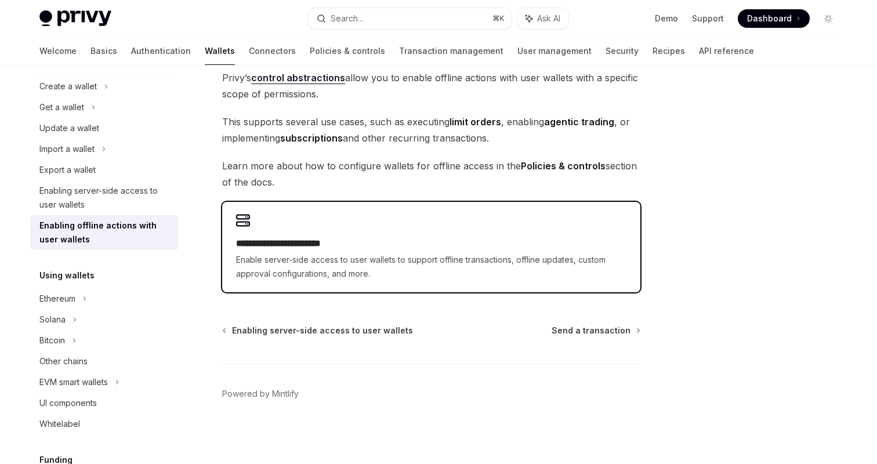
click at [369, 256] on span "Enable server-side access to user wallets to support offline transactions, offl…" at bounding box center [431, 267] width 391 height 28
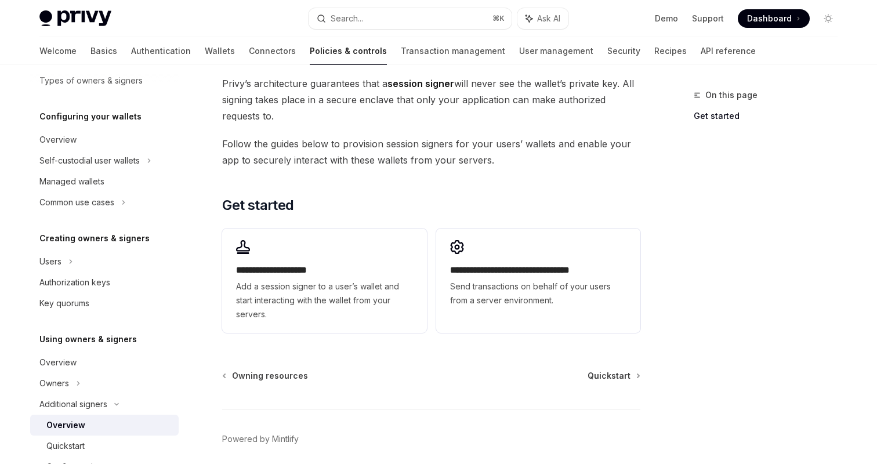
scroll to position [263, 0]
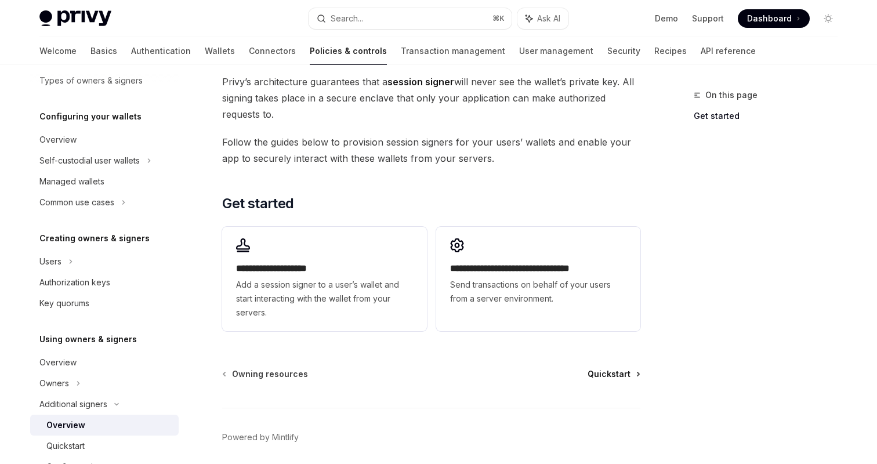
click at [612, 374] on span "Quickstart" at bounding box center [609, 374] width 43 height 12
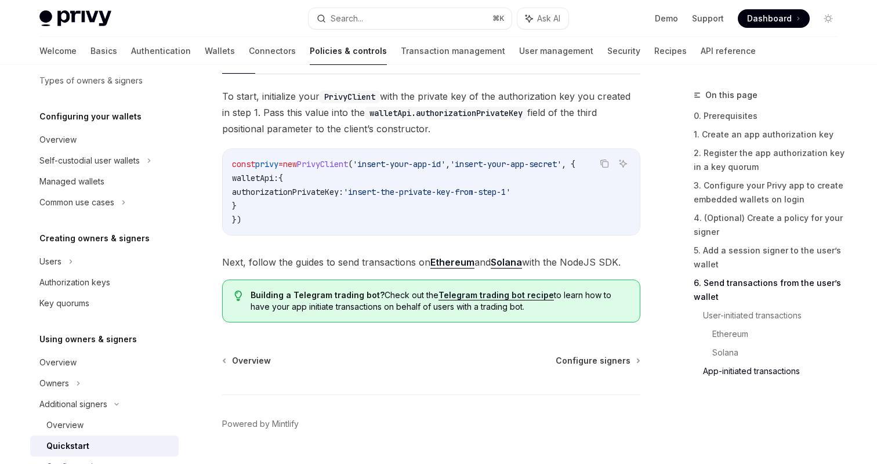
scroll to position [3049, 0]
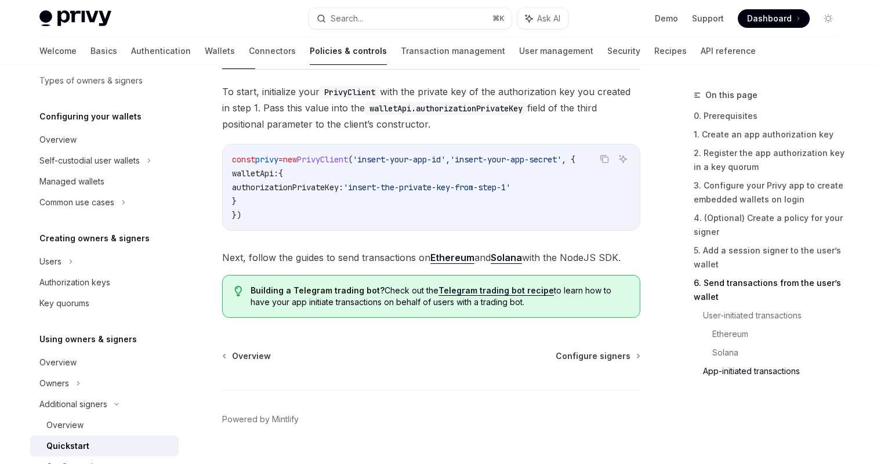
click at [440, 264] on link "Ethereum" at bounding box center [453, 258] width 44 height 12
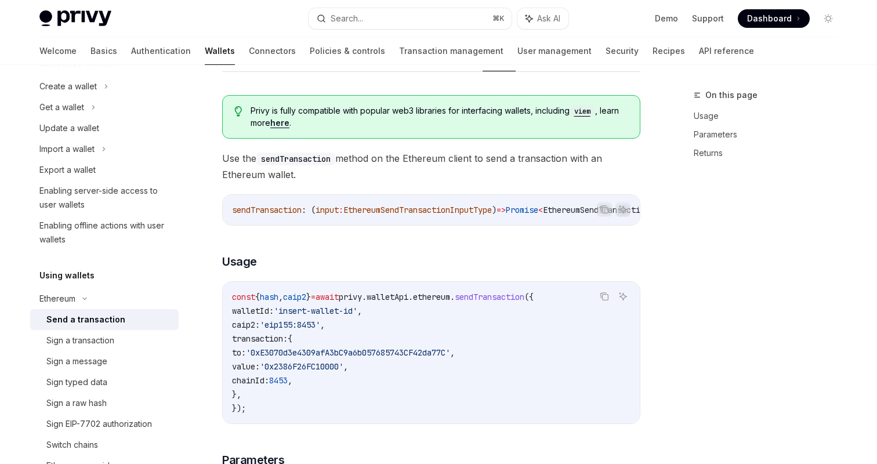
scroll to position [70, 0]
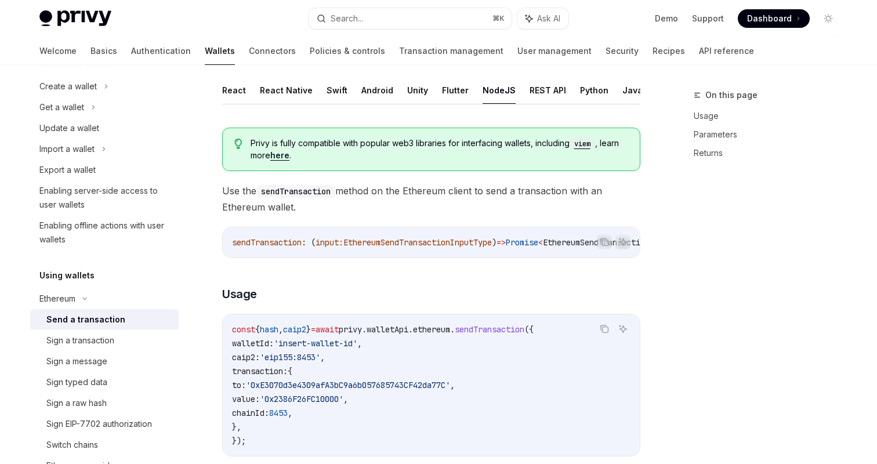
type textarea "*"
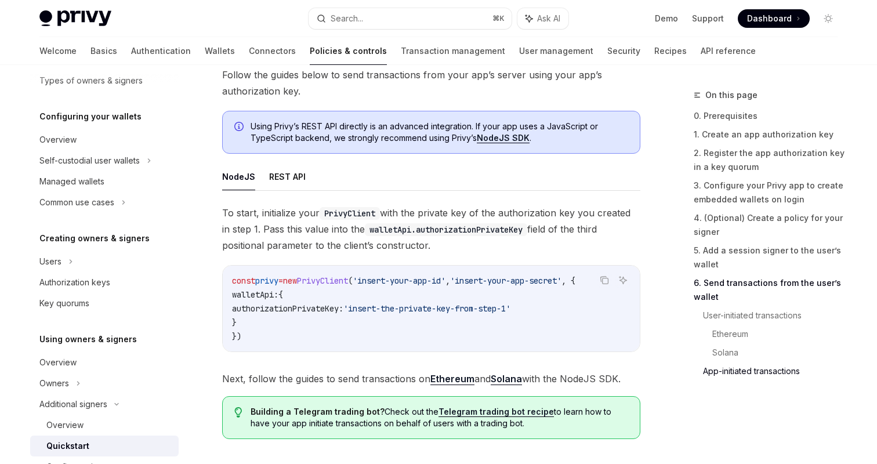
scroll to position [3026, 0]
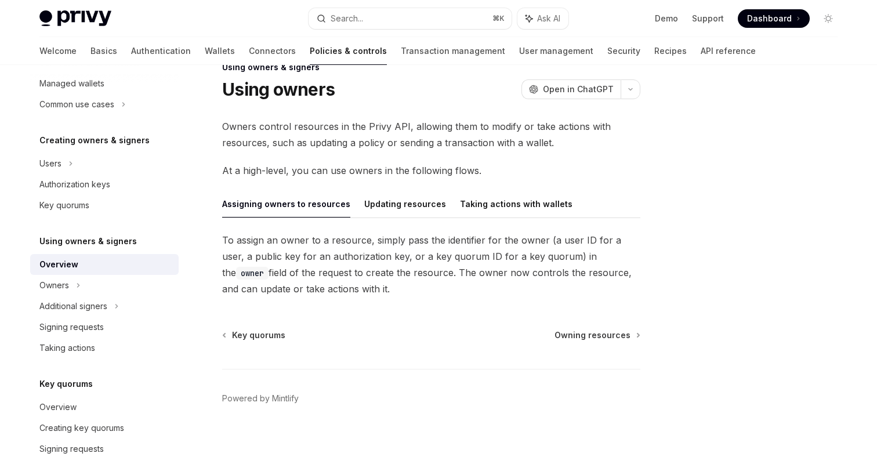
scroll to position [33, 0]
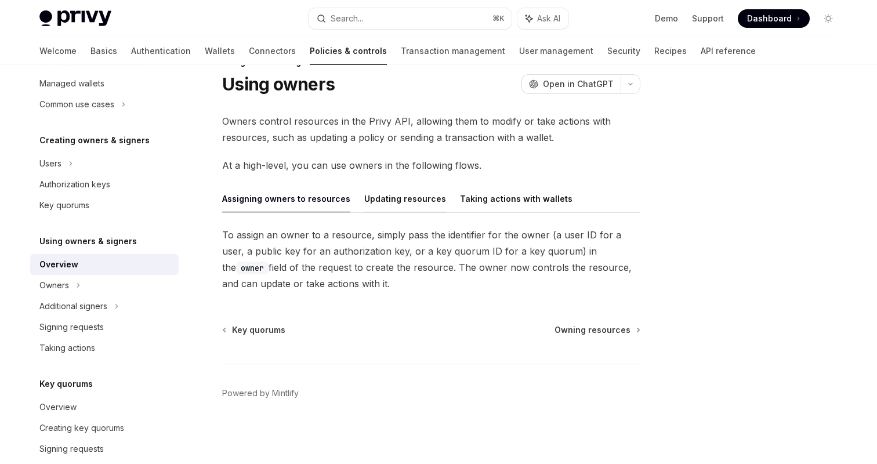
click at [375, 198] on button "Updating resources" at bounding box center [405, 198] width 82 height 27
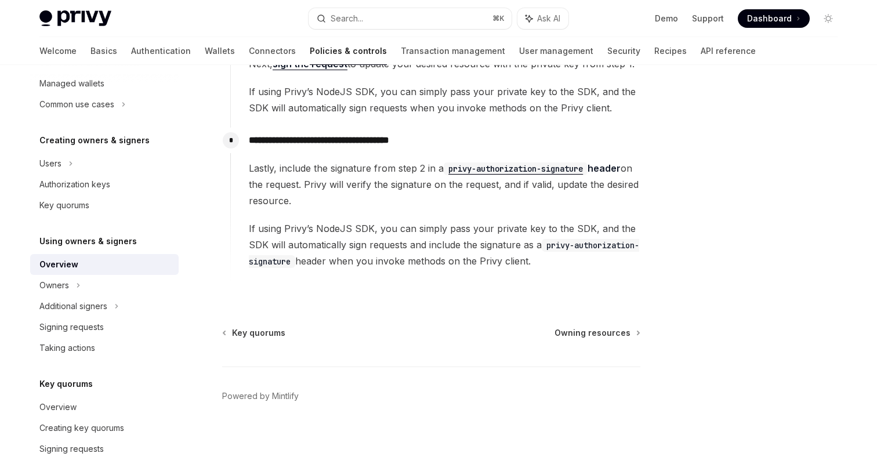
scroll to position [372, 0]
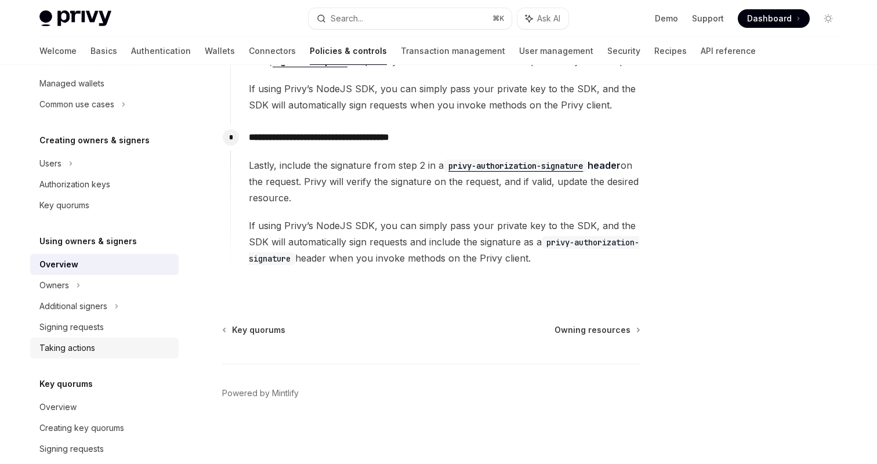
click at [83, 339] on link "Taking actions" at bounding box center [104, 348] width 149 height 21
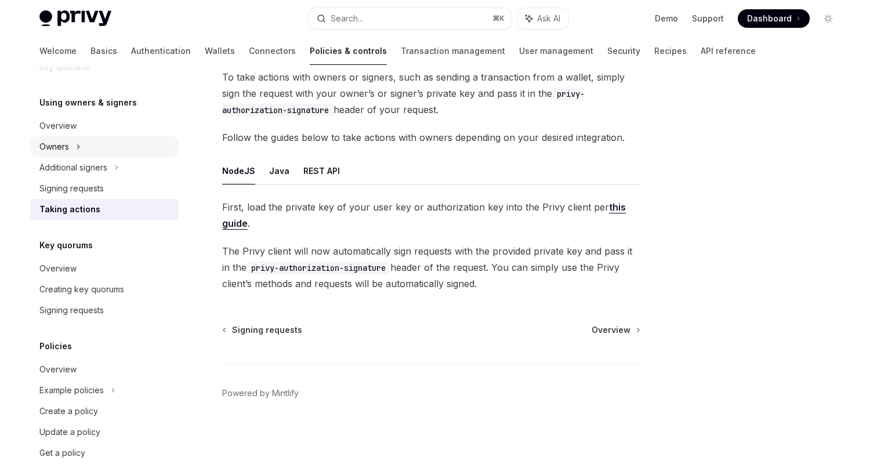
scroll to position [353, 0]
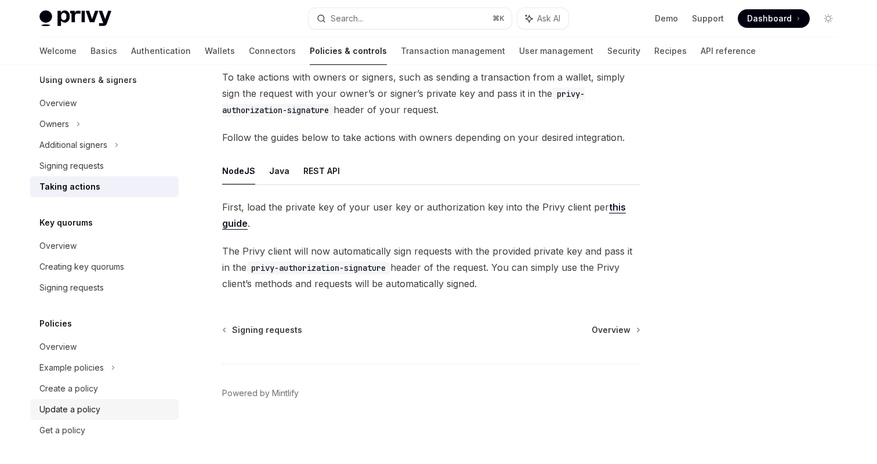
click at [96, 408] on div "Update a policy" at bounding box center [69, 410] width 61 height 14
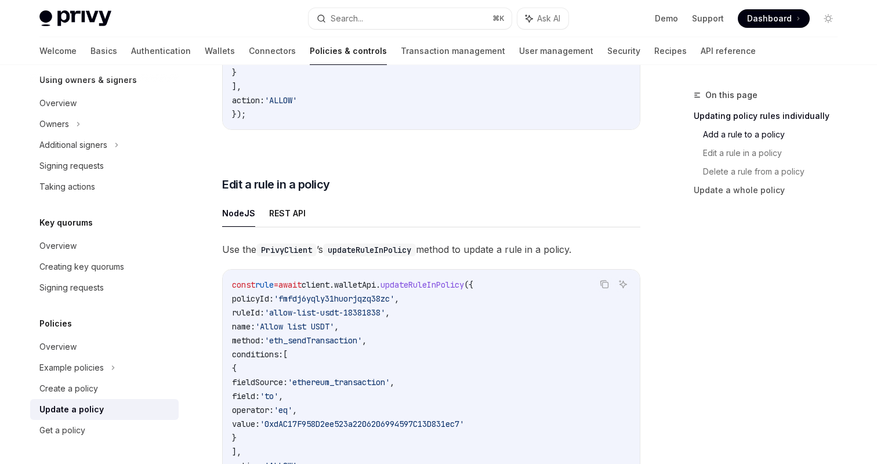
scroll to position [579, 0]
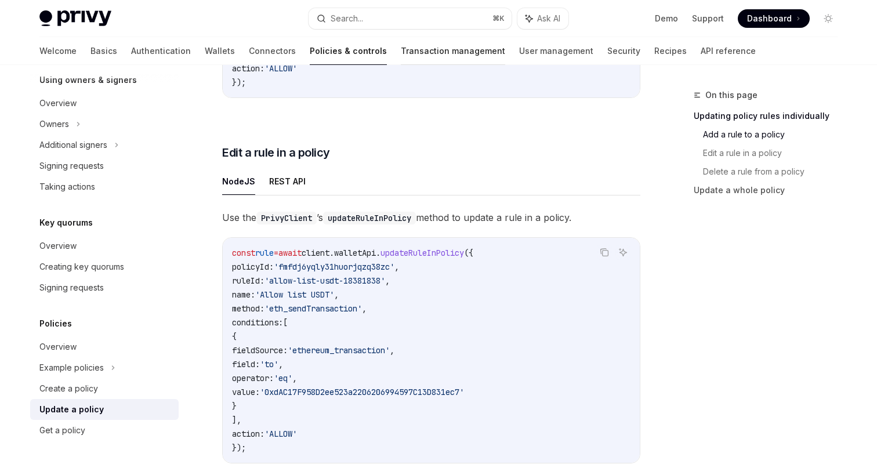
click at [401, 54] on link "Transaction management" at bounding box center [453, 51] width 104 height 28
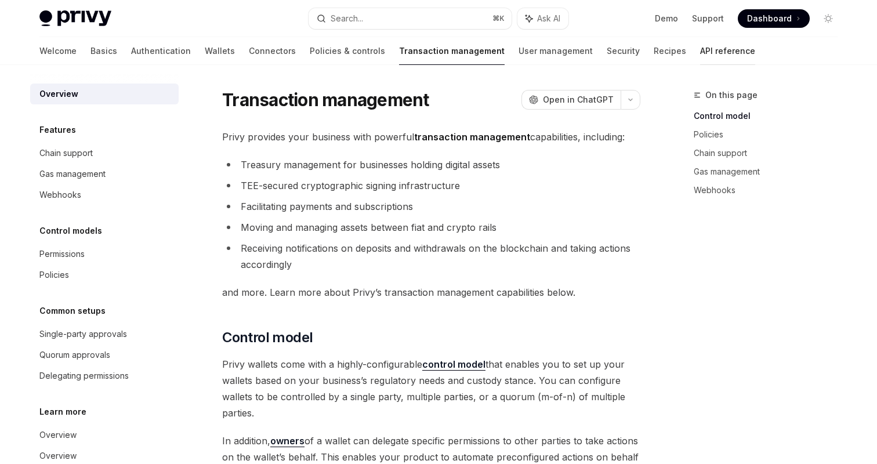
click at [700, 42] on link "API reference" at bounding box center [727, 51] width 55 height 28
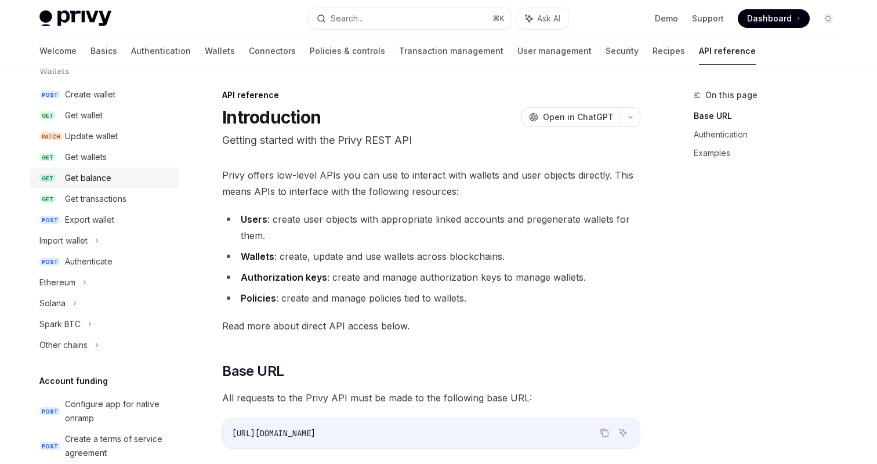
scroll to position [129, 0]
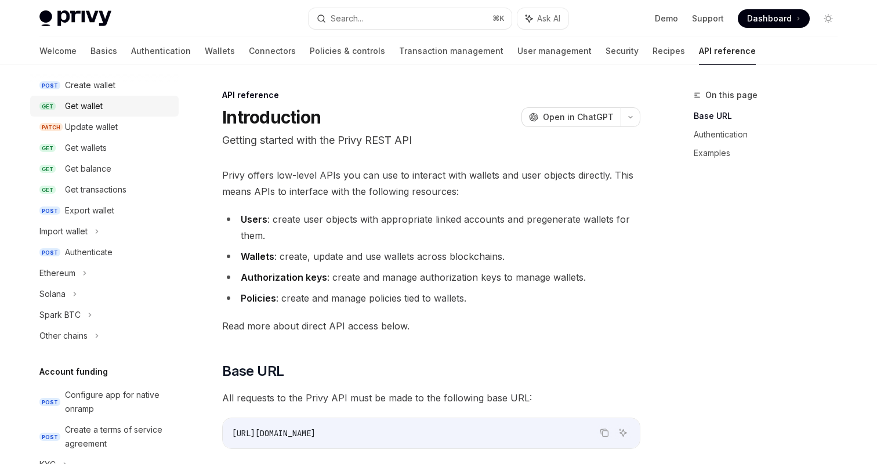
click at [95, 106] on div "Get wallet" at bounding box center [84, 106] width 38 height 14
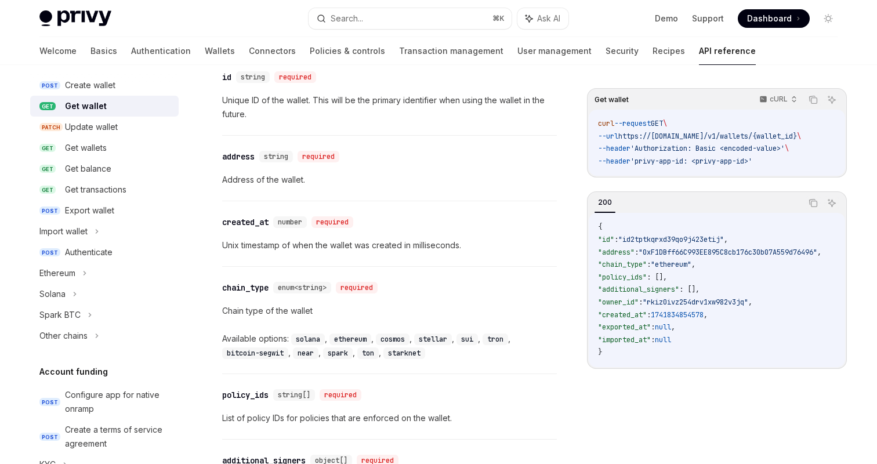
scroll to position [563, 0]
click at [84, 282] on div "Ethereum" at bounding box center [104, 273] width 149 height 21
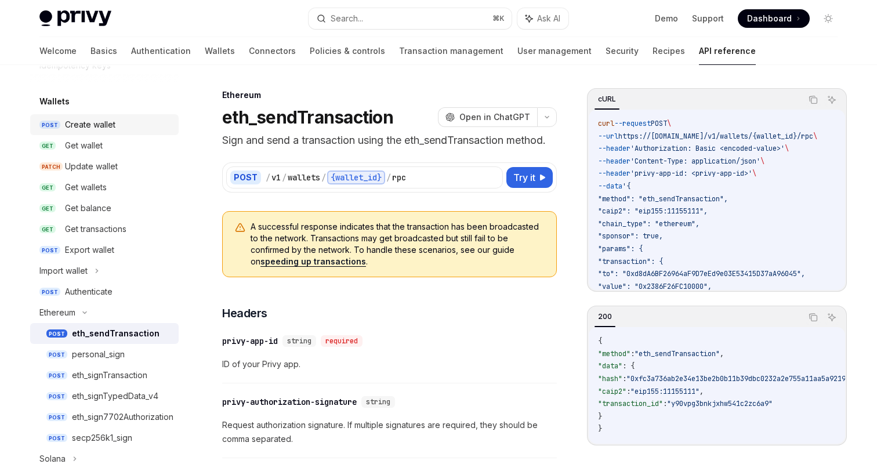
scroll to position [100, 0]
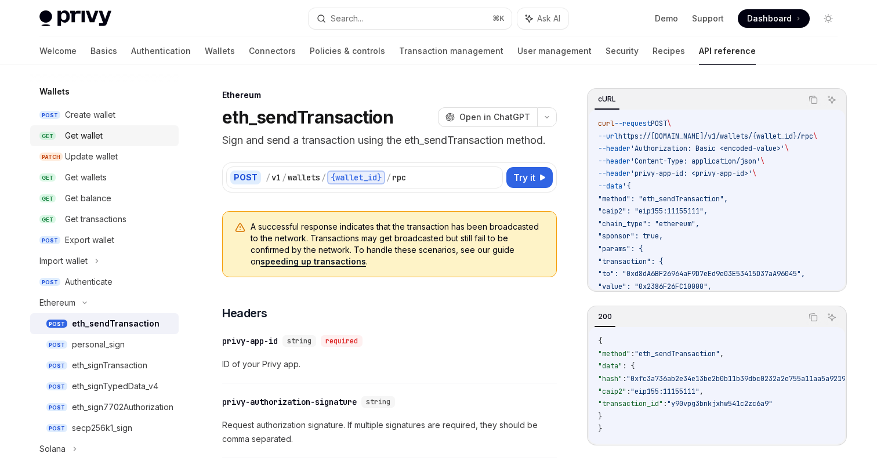
click at [122, 136] on div "Get wallet" at bounding box center [118, 136] width 107 height 14
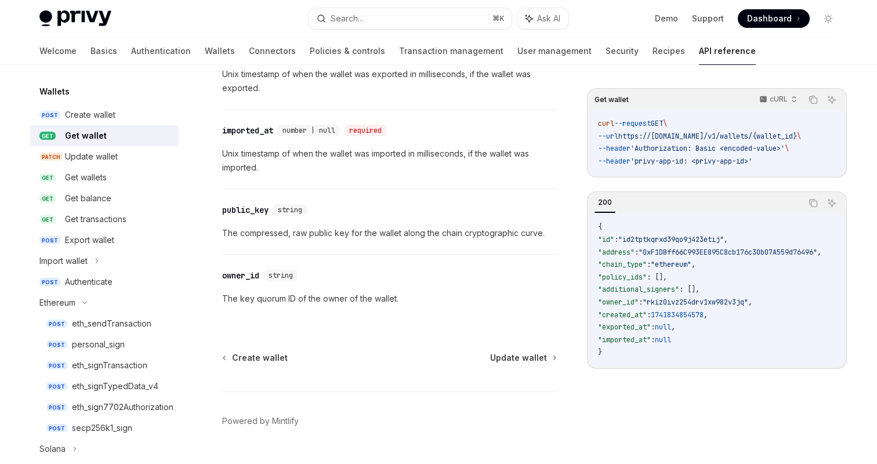
scroll to position [1101, 0]
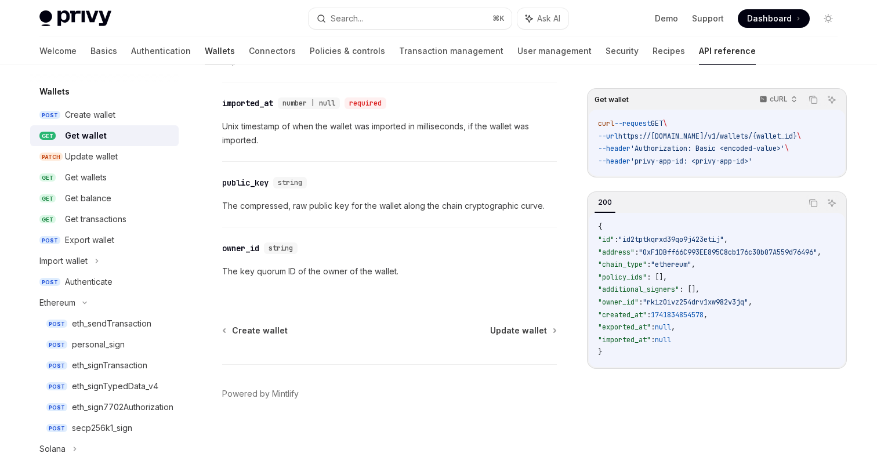
click at [205, 42] on link "Wallets" at bounding box center [220, 51] width 30 height 28
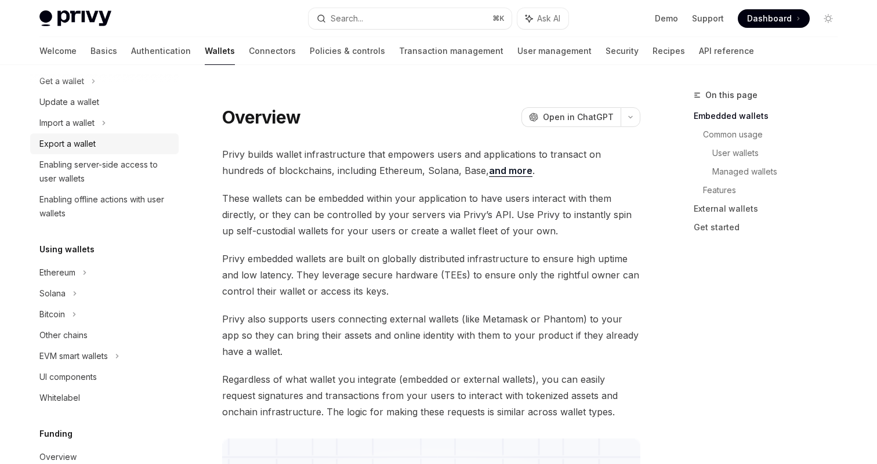
scroll to position [123, 0]
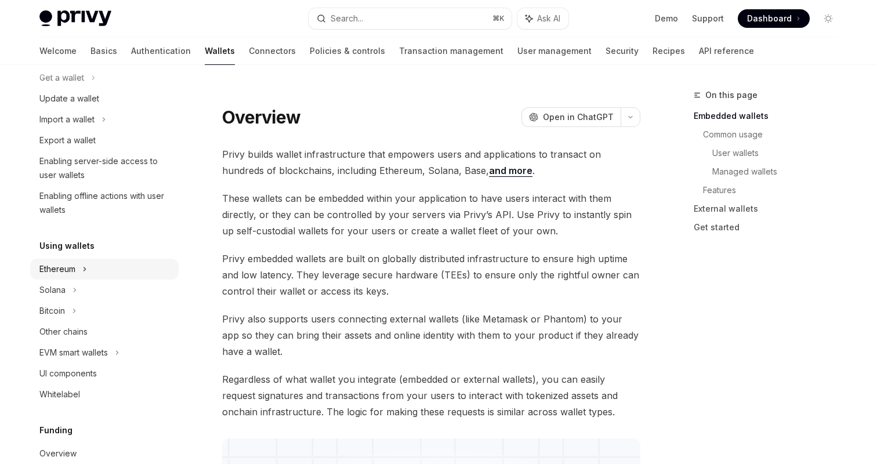
click at [104, 64] on icon at bounding box center [106, 57] width 5 height 14
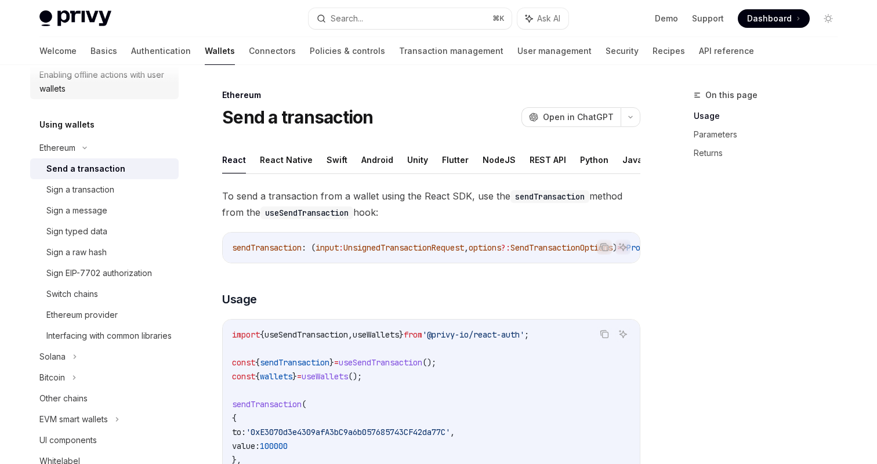
scroll to position [249, 0]
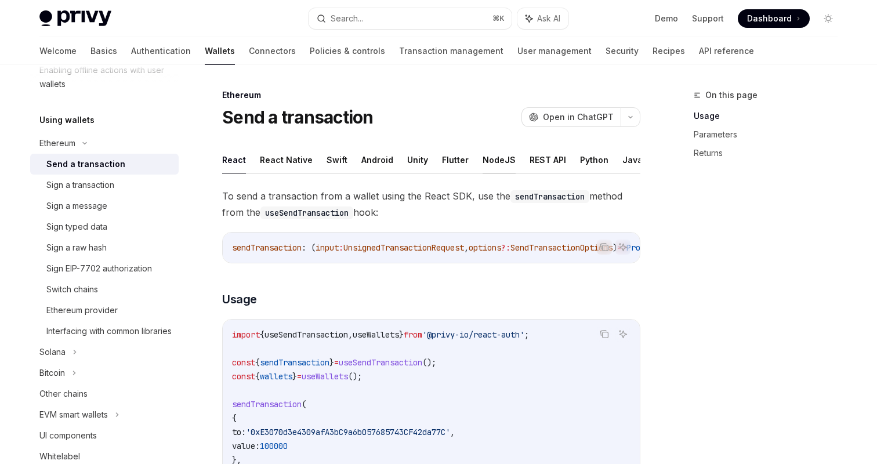
click at [484, 162] on button "NodeJS" at bounding box center [499, 159] width 33 height 27
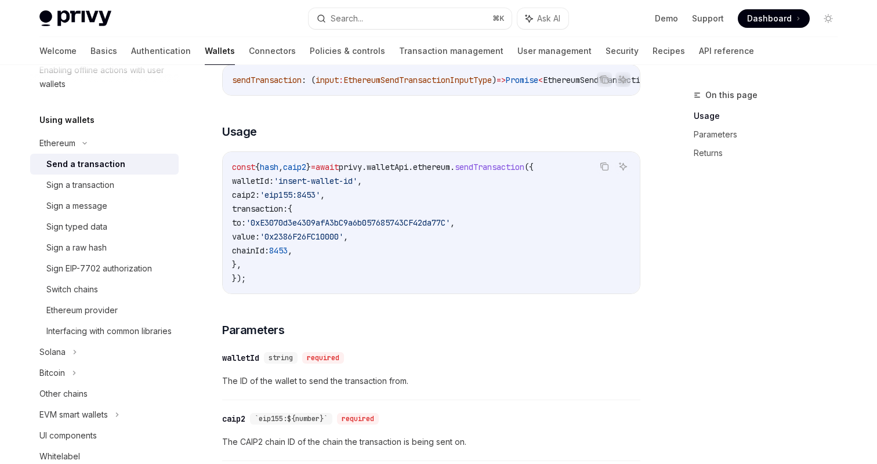
scroll to position [259, 0]
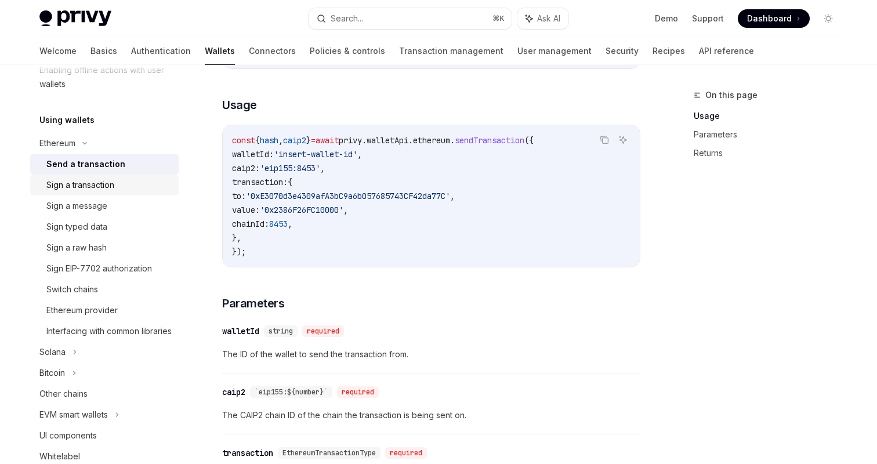
click at [100, 188] on div "Sign a transaction" at bounding box center [80, 185] width 68 height 14
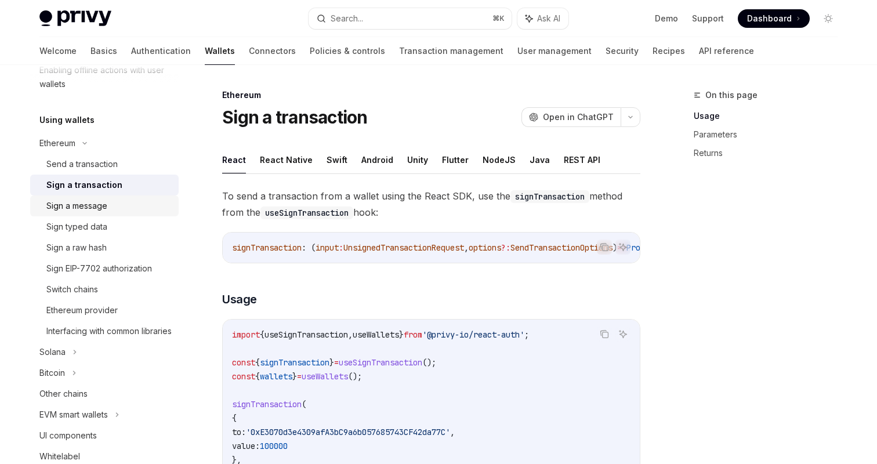
click at [91, 200] on div "Sign a message" at bounding box center [76, 206] width 61 height 14
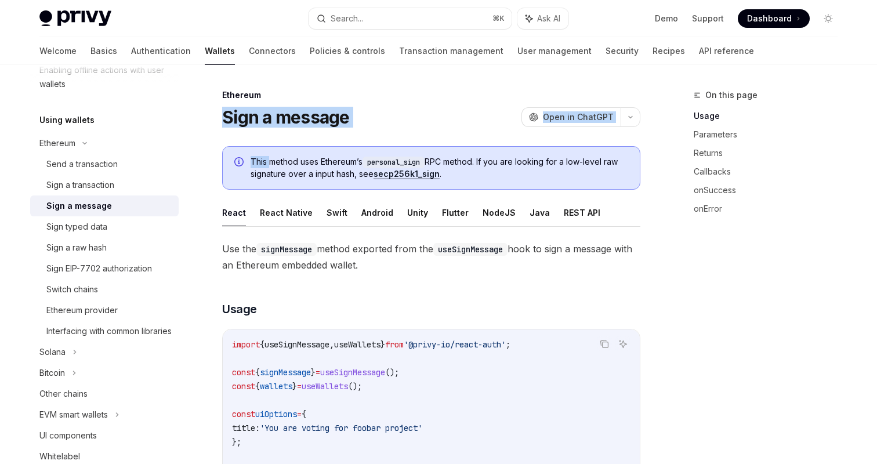
drag, startPoint x: 92, startPoint y: 166, endPoint x: 278, endPoint y: 167, distance: 185.7
click at [423, 107] on div "Sign a message OpenAI Open in ChatGPT" at bounding box center [431, 117] width 418 height 21
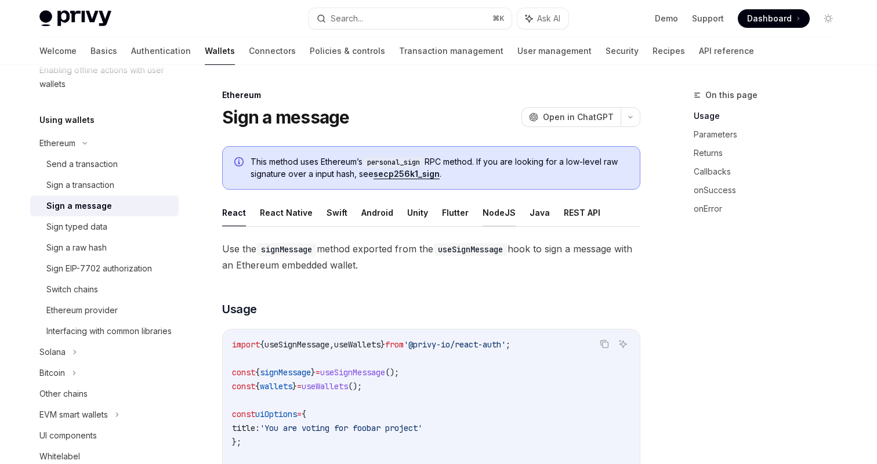
click at [490, 221] on button "NodeJS" at bounding box center [499, 212] width 33 height 27
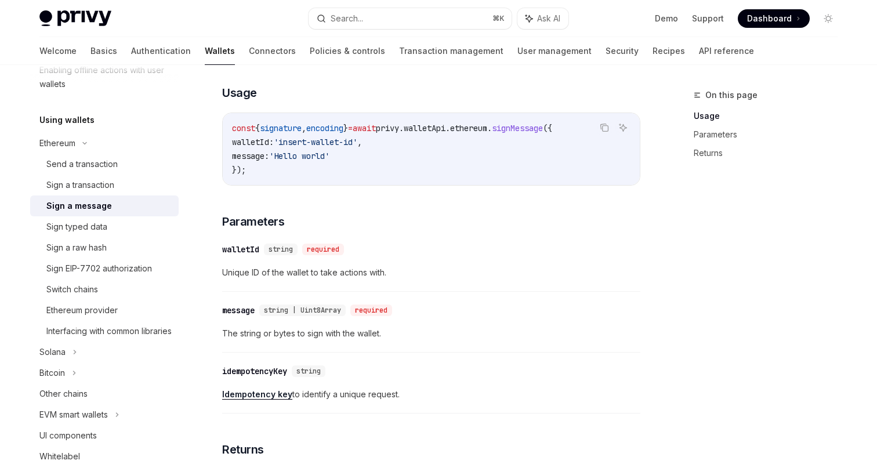
scroll to position [263, 0]
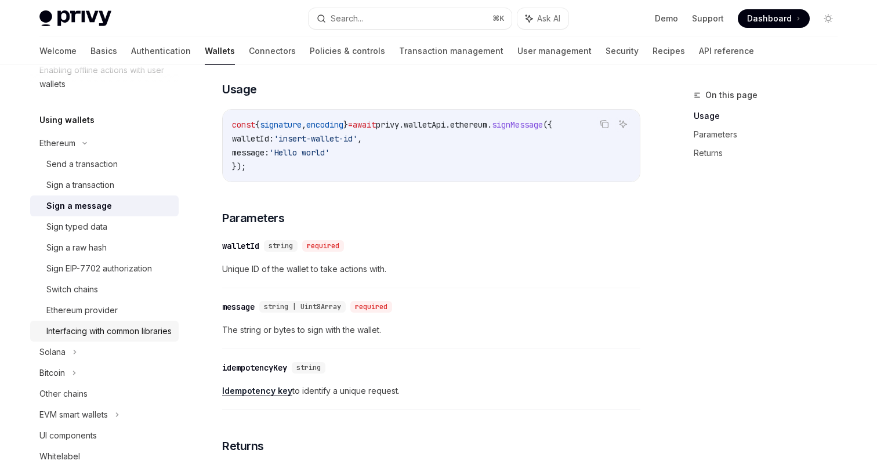
click at [119, 331] on div "Interfacing with common libraries" at bounding box center [108, 331] width 125 height 14
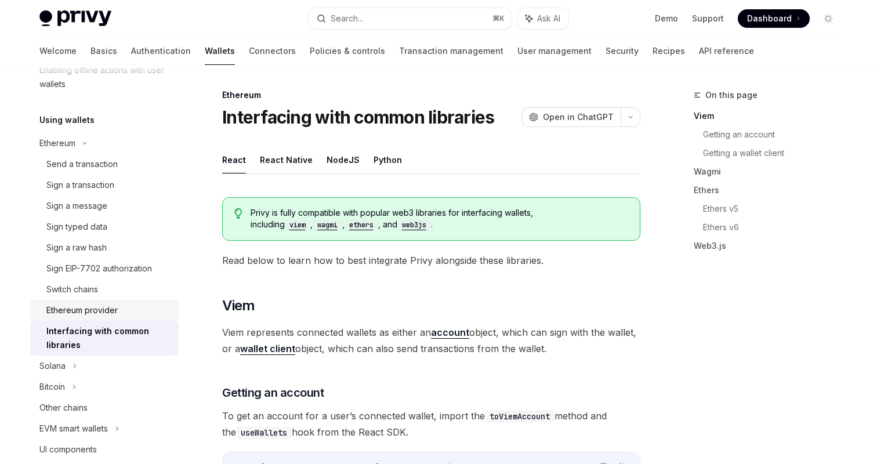
click at [117, 312] on div "Ethereum provider" at bounding box center [81, 310] width 71 height 14
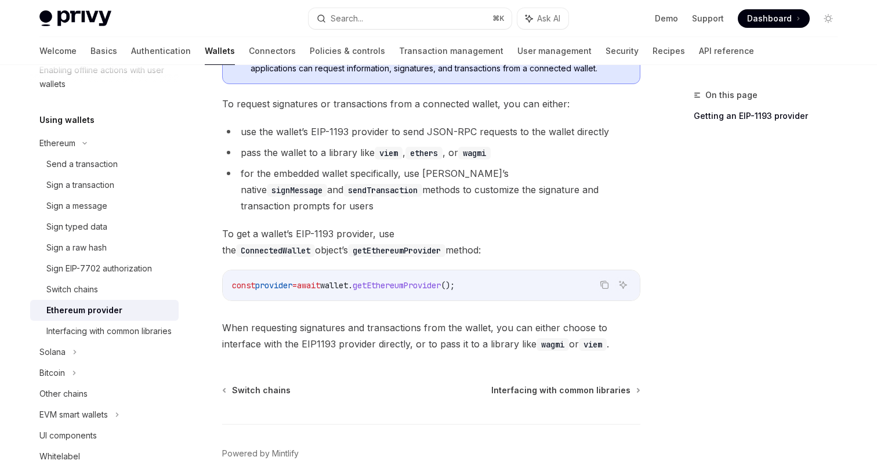
scroll to position [207, 0]
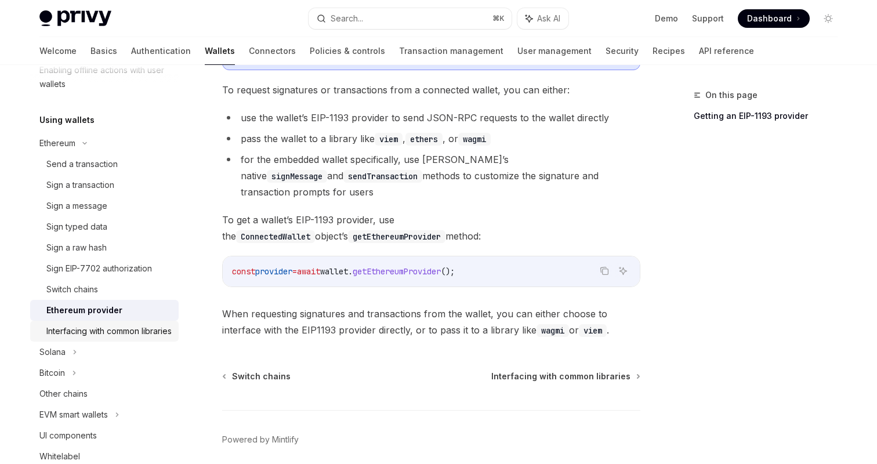
click at [121, 338] on div "Interfacing with common libraries" at bounding box center [108, 331] width 125 height 14
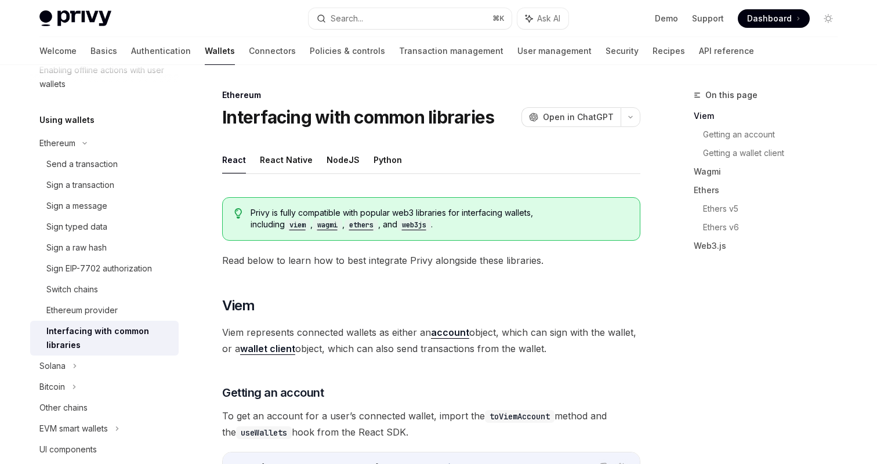
scroll to position [4, 0]
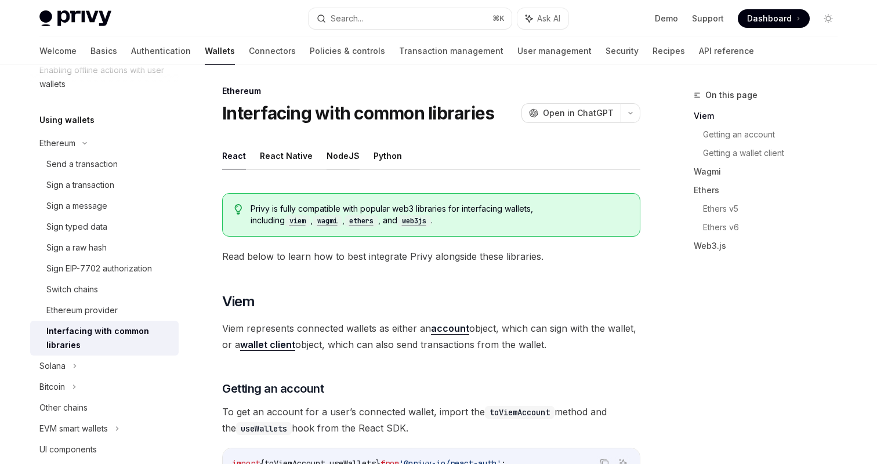
click at [343, 165] on button "NodeJS" at bounding box center [343, 155] width 33 height 27
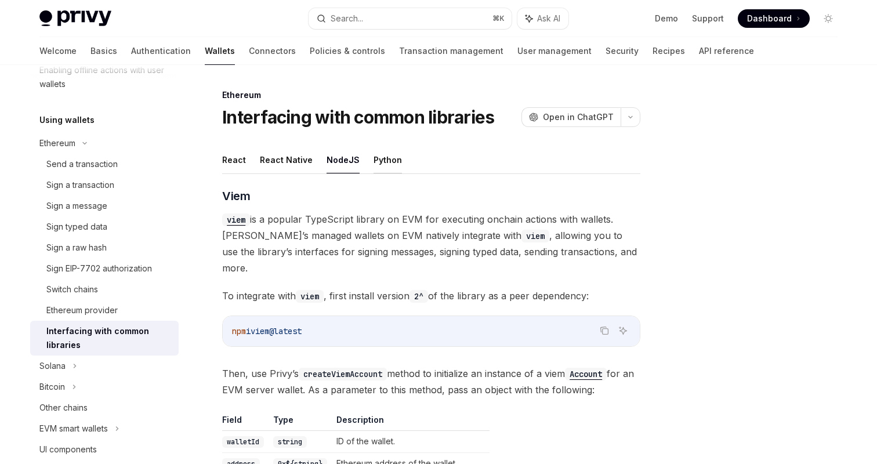
click at [374, 163] on button "Python" at bounding box center [388, 159] width 28 height 27
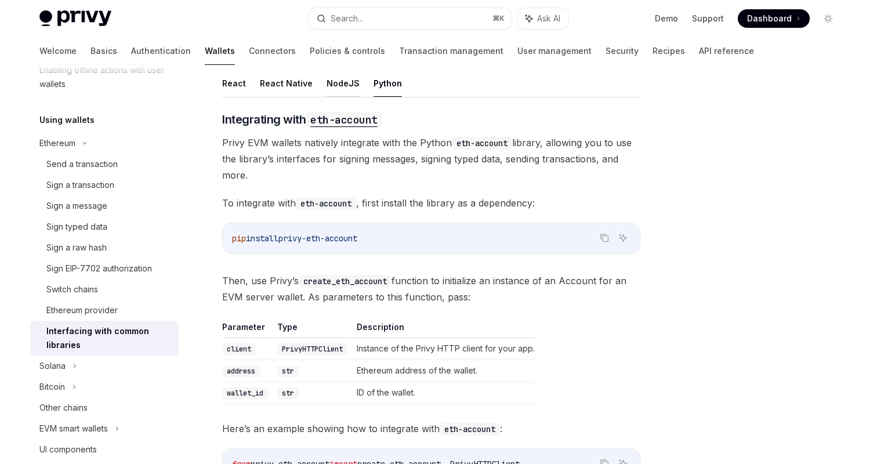
scroll to position [75, 0]
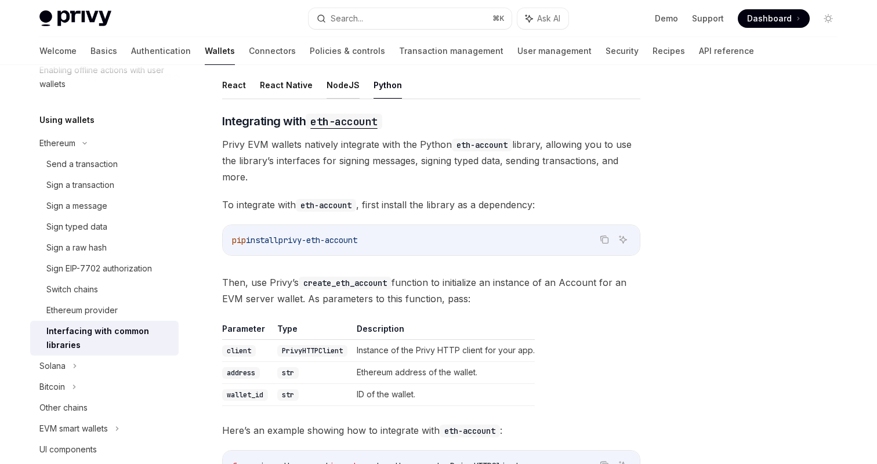
click at [340, 96] on button "NodeJS" at bounding box center [343, 84] width 33 height 27
type textarea "*"
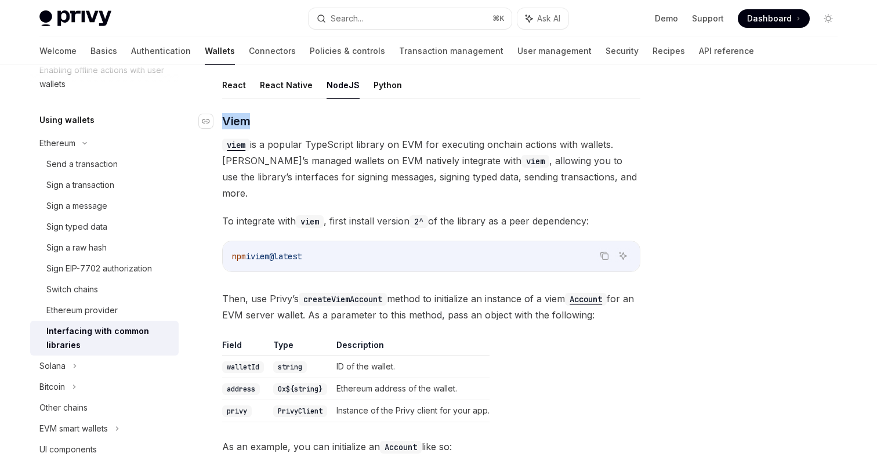
drag, startPoint x: 22, startPoint y: 114, endPoint x: 316, endPoint y: 121, distance: 293.7
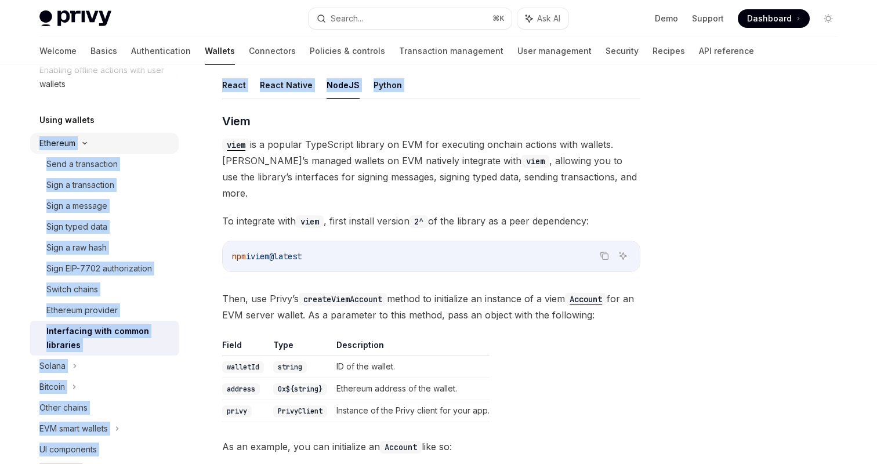
drag, startPoint x: 20, startPoint y: 128, endPoint x: 34, endPoint y: 142, distance: 19.3
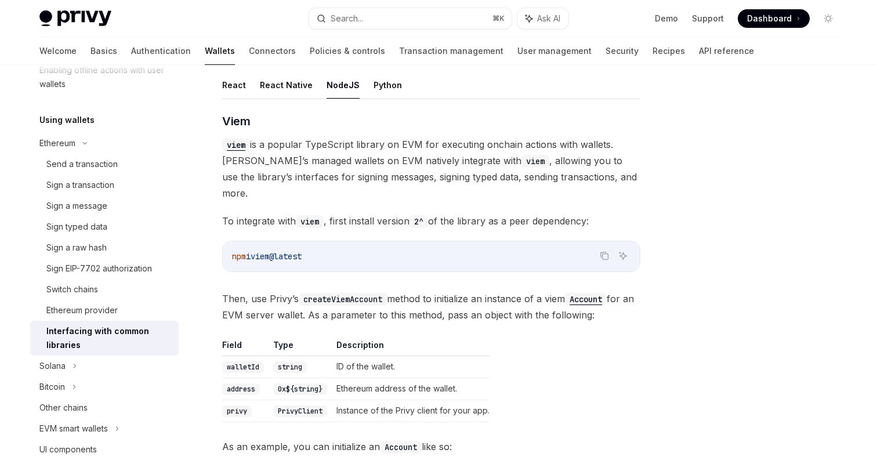
drag, startPoint x: 46, startPoint y: 144, endPoint x: 26, endPoint y: 127, distance: 26.7
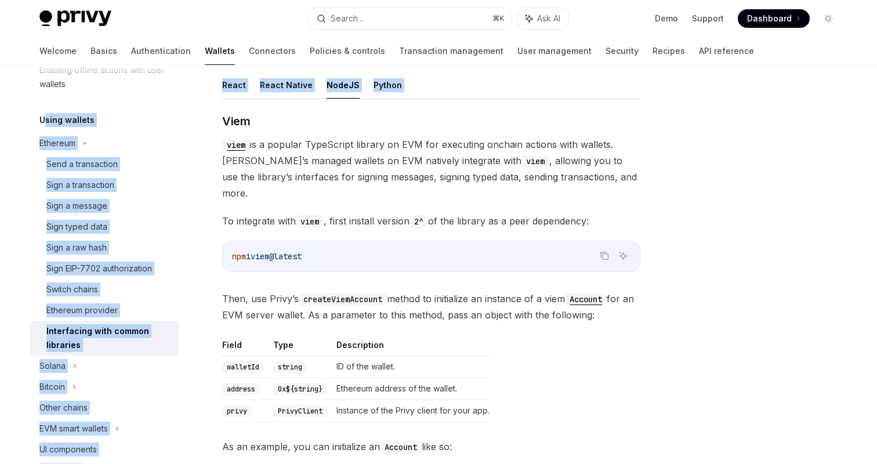
drag, startPoint x: 26, startPoint y: 113, endPoint x: 45, endPoint y: 125, distance: 23.5
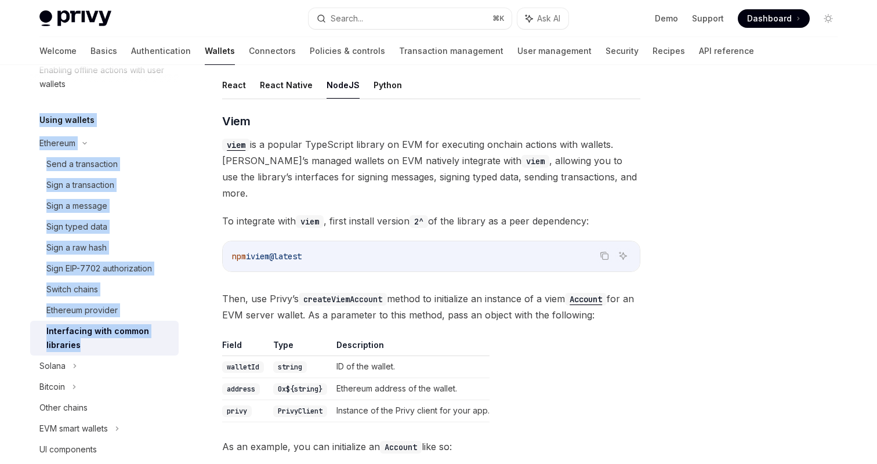
drag, startPoint x: 193, startPoint y: 349, endPoint x: 32, endPoint y: 118, distance: 281.4
click at [32, 118] on div "Overview Chain support Embedded wallets Create a wallet Get a wallet Update a w…" at bounding box center [113, 264] width 167 height 399
copy div "Using wallets Ethereum Send a transaction Sign a transaction Sign a message Sig…"
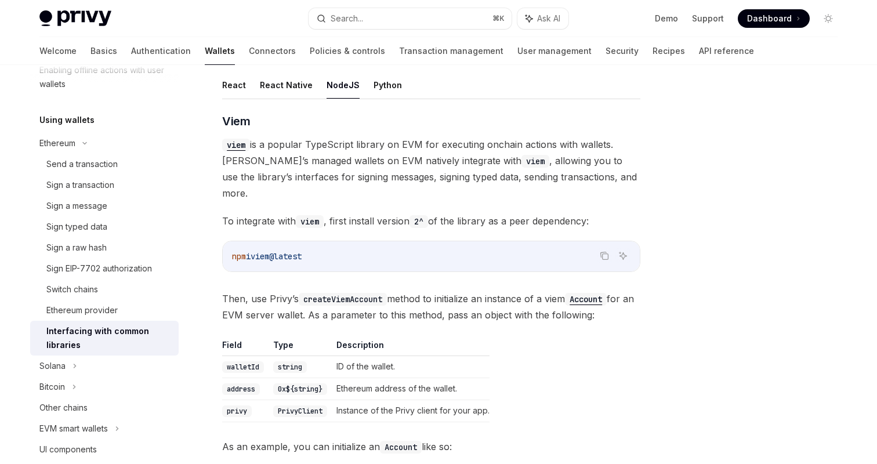
click at [423, 182] on span "viem is a popular TypeScript library on EVM for executing onchain actions with …" at bounding box center [431, 168] width 418 height 65
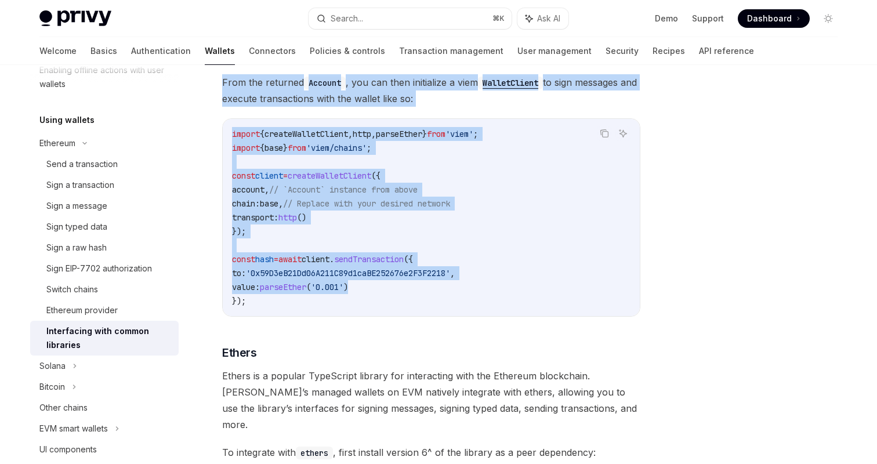
scroll to position [682, 0]
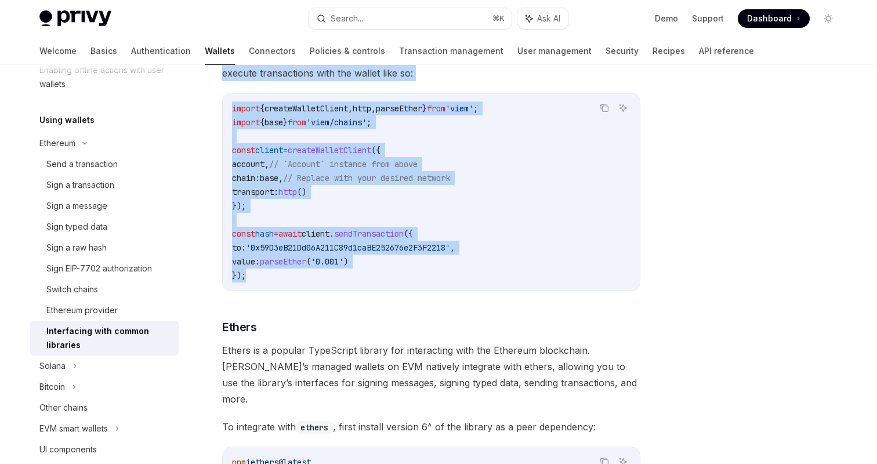
drag, startPoint x: 250, startPoint y: 114, endPoint x: 380, endPoint y: 256, distance: 193.0
click at [380, 256] on div "Ethereum Interfacing with common libraries OpenAI Open in ChatGPT OpenAI Open i…" at bounding box center [322, 403] width 641 height 1994
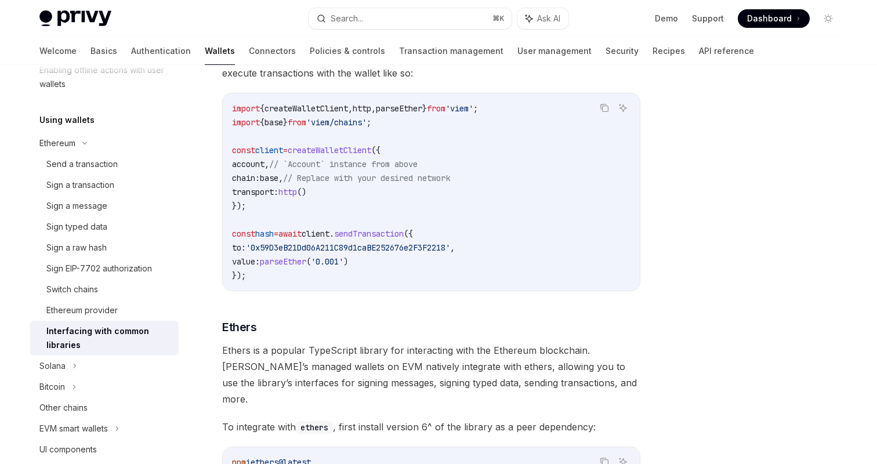
click at [417, 249] on code "import { createWalletClient , http , parseEther } from 'viem' ; import { base }…" at bounding box center [431, 192] width 399 height 181
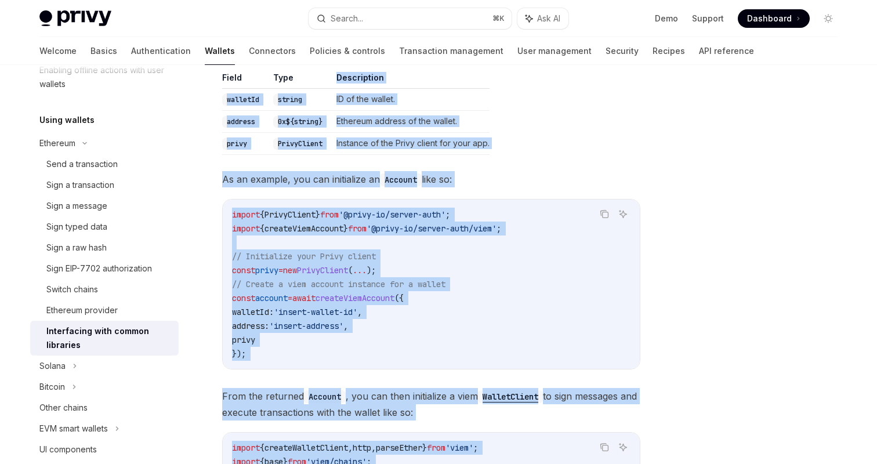
scroll to position [0, 0]
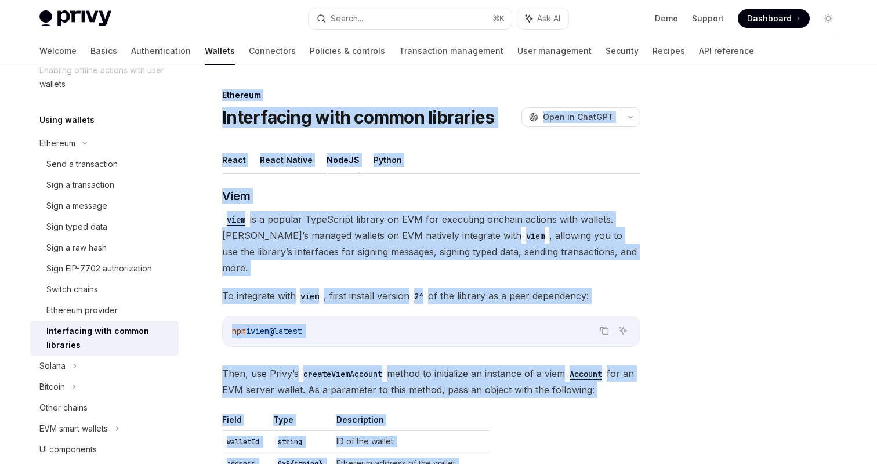
drag, startPoint x: 328, startPoint y: 261, endPoint x: 217, endPoint y: 98, distance: 196.7
copy div "Ethereum Interfacing with common libraries OpenAI Open in ChatGPT OpenAI Open i…"
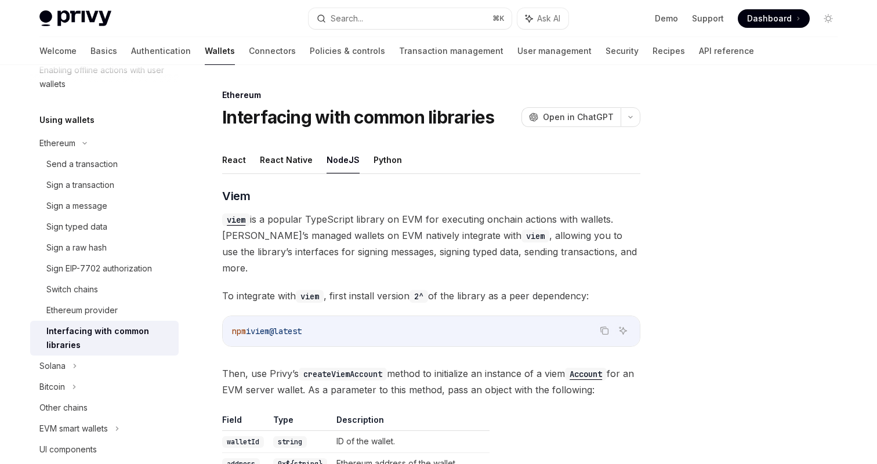
click at [441, 115] on h1 "Interfacing with common libraries" at bounding box center [358, 117] width 272 height 21
click at [601, 326] on icon "Copy the contents from the code block" at bounding box center [604, 330] width 9 height 9
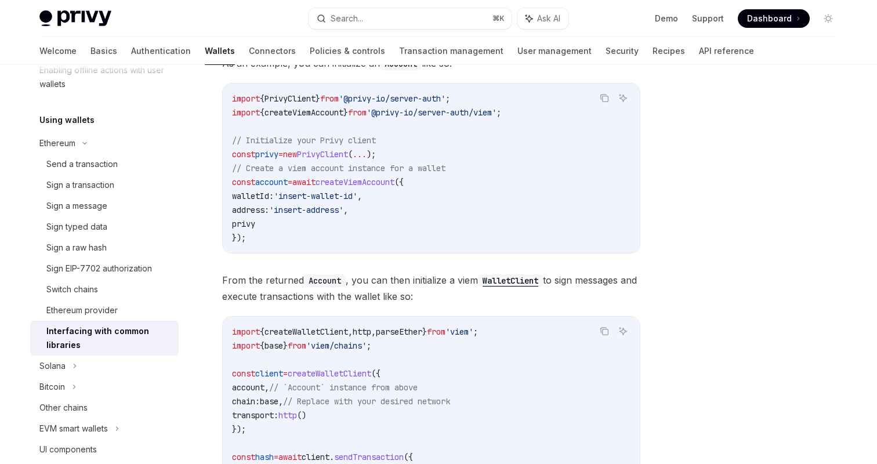
scroll to position [457, 0]
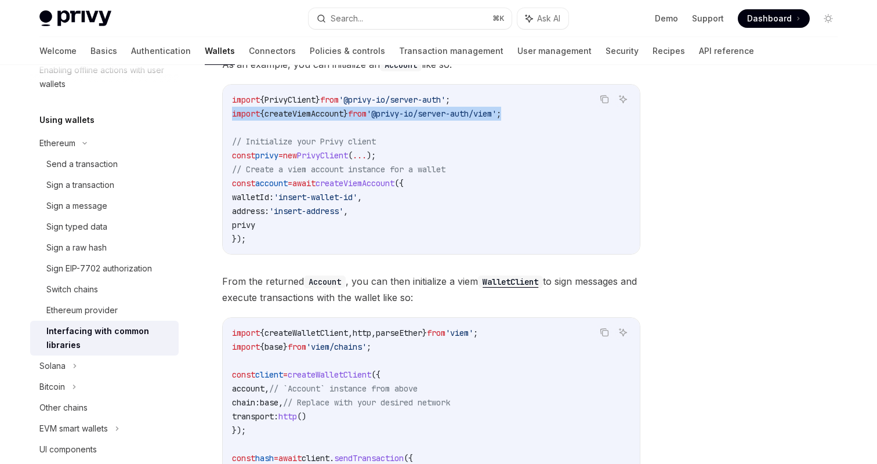
drag, startPoint x: 532, startPoint y: 97, endPoint x: 220, endPoint y: 96, distance: 311.6
copy span "import { createViemAccount } from '@privy-io/server-auth/viem' ;"
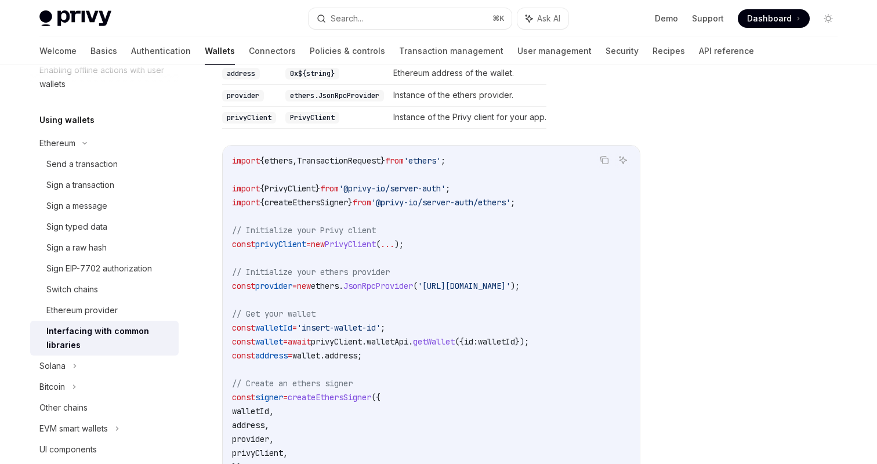
scroll to position [1198, 0]
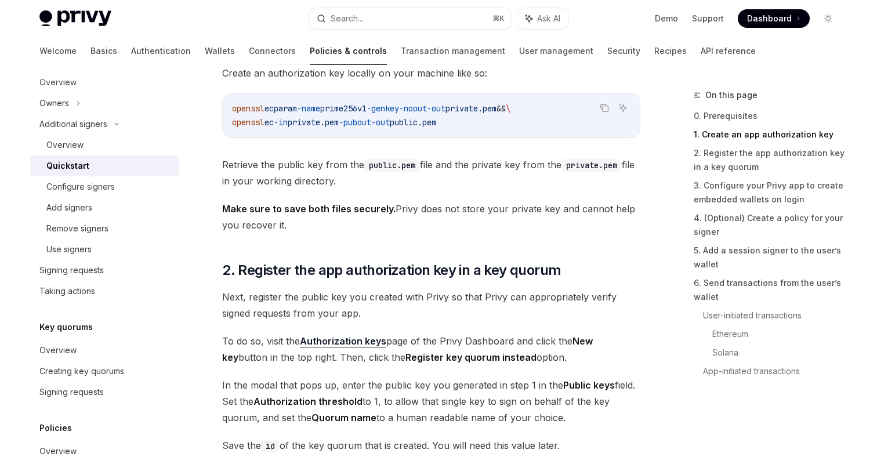
scroll to position [620, 0]
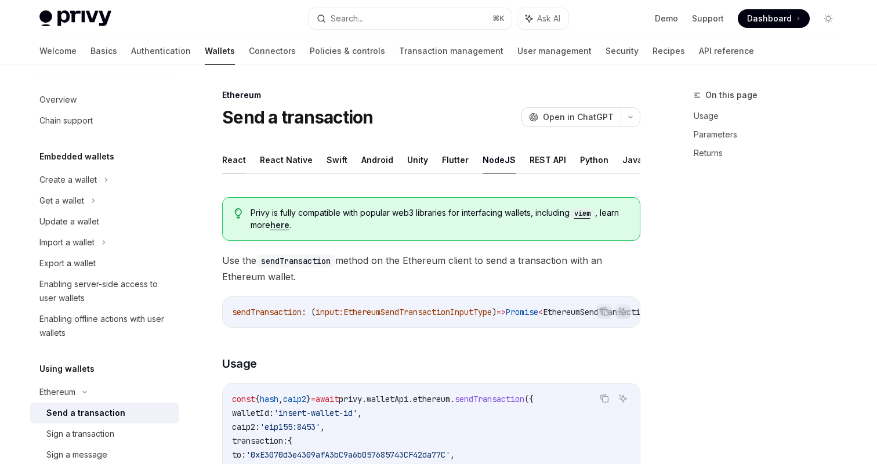
click at [232, 162] on button "React" at bounding box center [234, 159] width 24 height 27
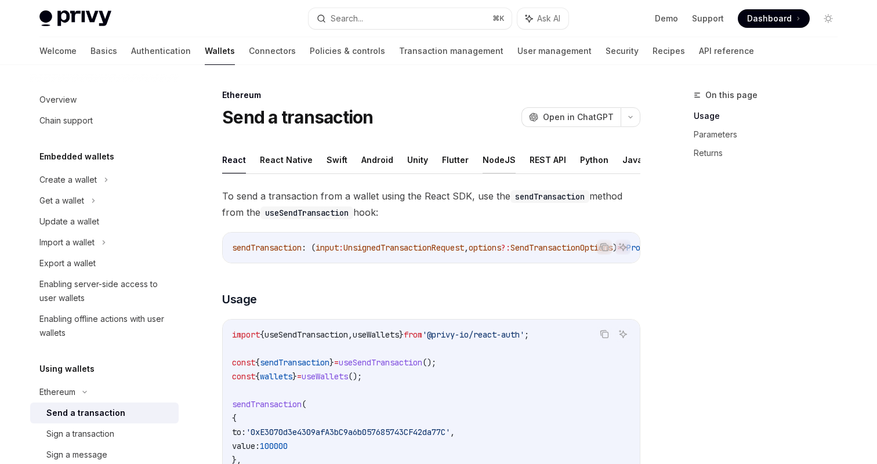
click at [496, 165] on button "NodeJS" at bounding box center [499, 159] width 33 height 27
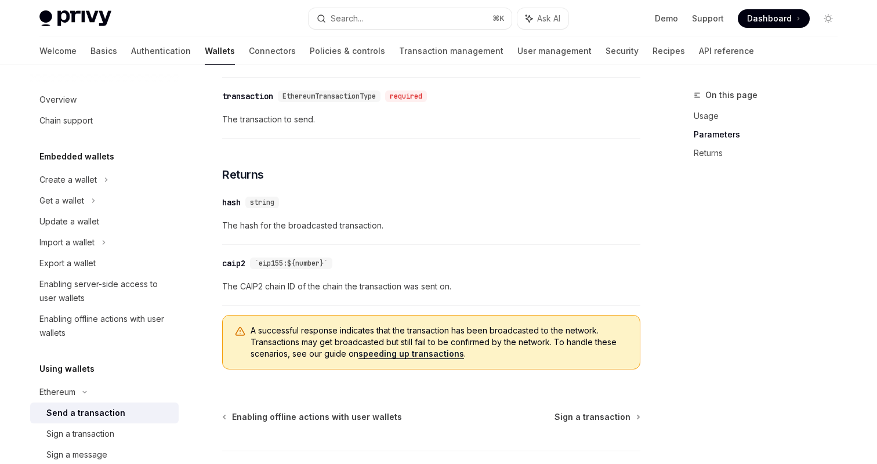
scroll to position [623, 0]
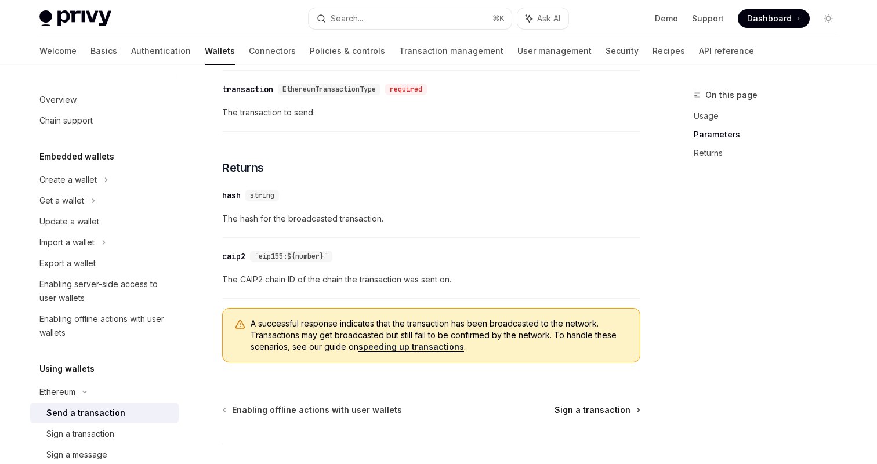
click at [584, 413] on span "Sign a transaction" at bounding box center [593, 410] width 76 height 12
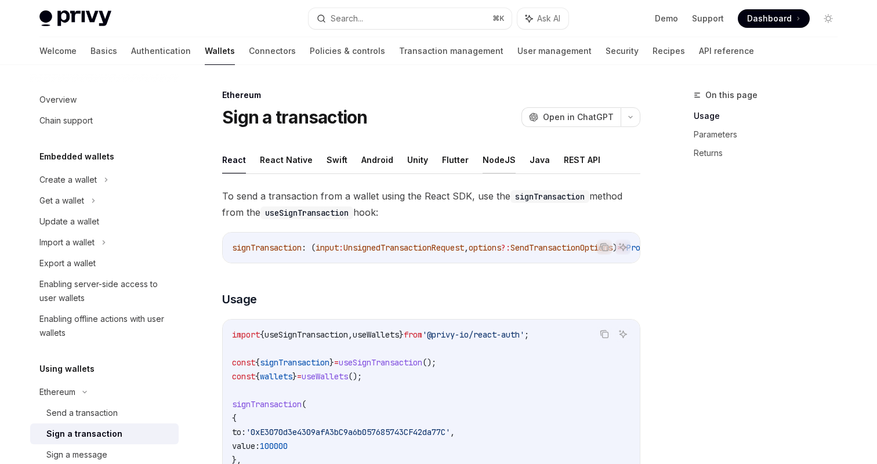
click at [485, 162] on button "NodeJS" at bounding box center [499, 159] width 33 height 27
type textarea "*"
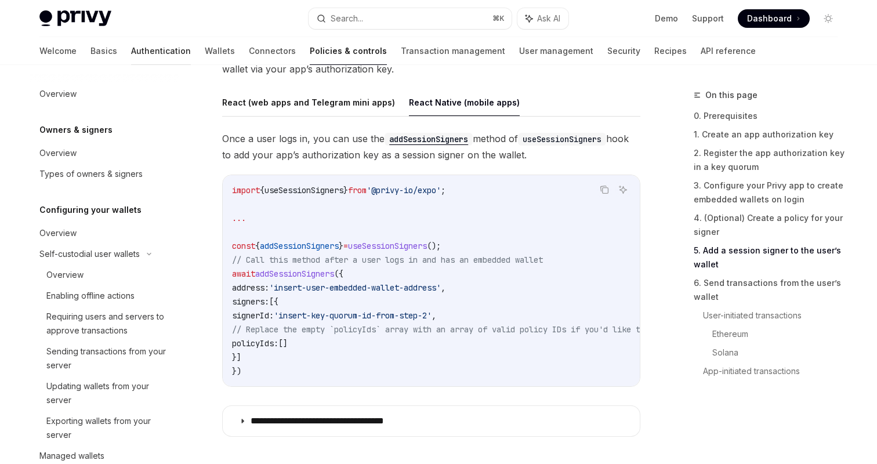
click at [131, 46] on link "Authentication" at bounding box center [161, 51] width 60 height 28
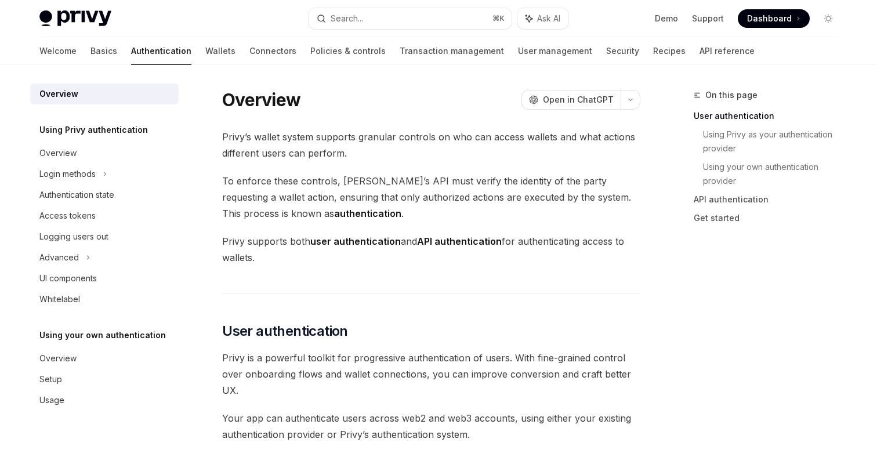
click at [39, 49] on div "Welcome Basics Authentication Wallets Connectors Policies & controls Transactio…" at bounding box center [439, 51] width 854 height 28
click at [37, 47] on div "Welcome Basics Authentication Wallets Connectors Policies & controls Transactio…" at bounding box center [439, 51] width 854 height 28
click at [91, 43] on link "Basics" at bounding box center [104, 51] width 27 height 28
type textarea "*"
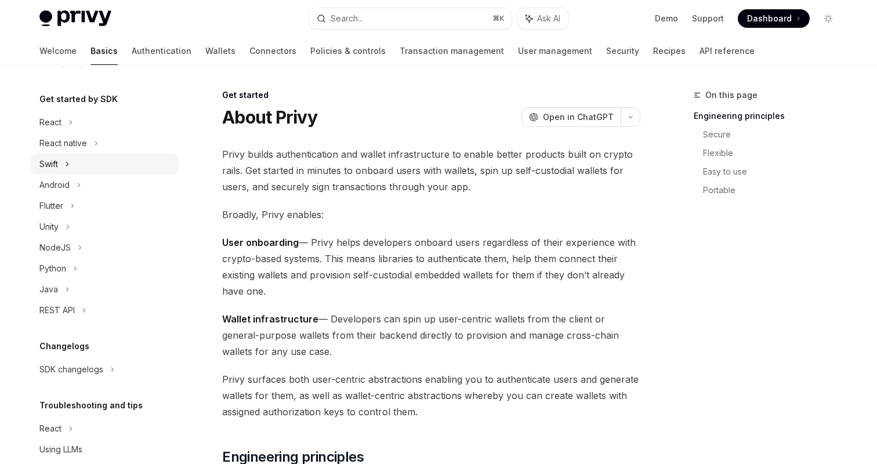
scroll to position [116, 0]
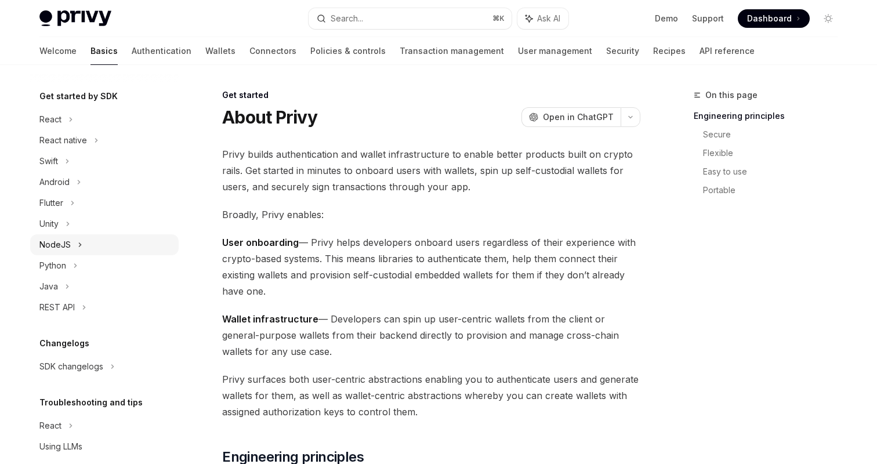
click at [71, 244] on div "NodeJS" at bounding box center [104, 244] width 149 height 21
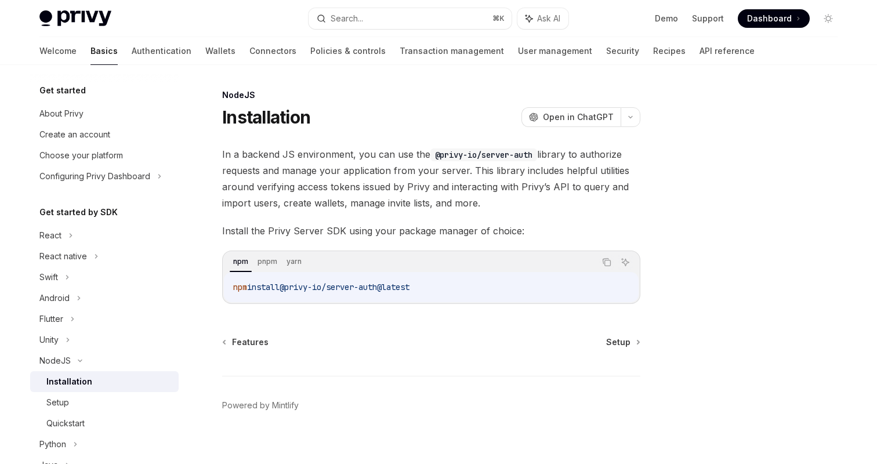
drag, startPoint x: 435, startPoint y: 290, endPoint x: 213, endPoint y: 286, distance: 222.3
click at [213, 286] on div "NodeJS Installation OpenAI Open in ChatGPT OpenAI Open in ChatGPT In a backend …" at bounding box center [322, 282] width 641 height 388
copy span "npm install @privy-io/server-auth@latest"
click at [616, 344] on span "Setup" at bounding box center [618, 343] width 24 height 12
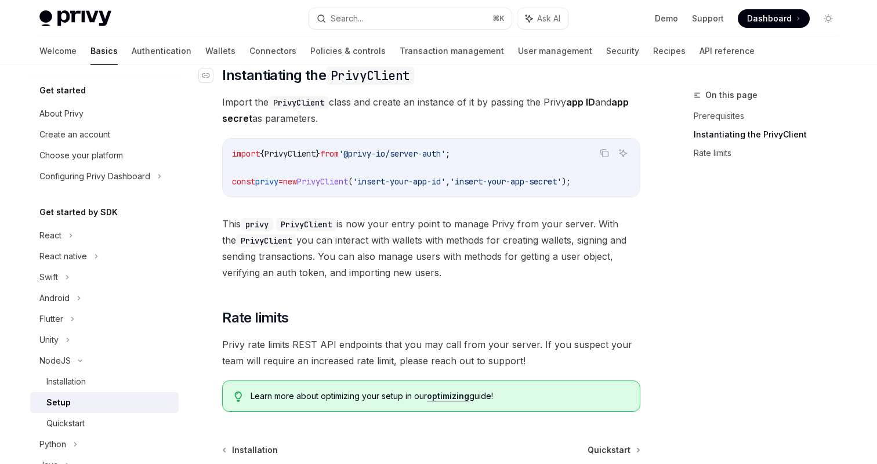
scroll to position [294, 0]
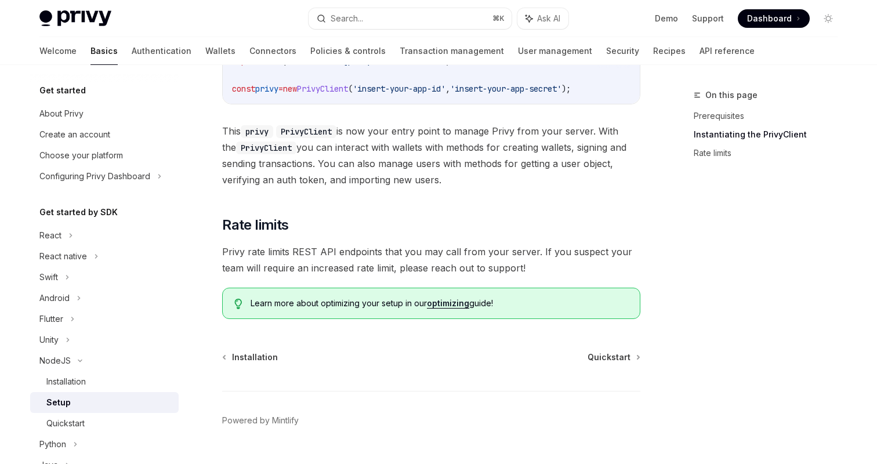
click at [587, 367] on div "Installation Quickstart Powered by Mintlify" at bounding box center [431, 422] width 418 height 140
click at [595, 356] on span "Quickstart" at bounding box center [609, 358] width 43 height 12
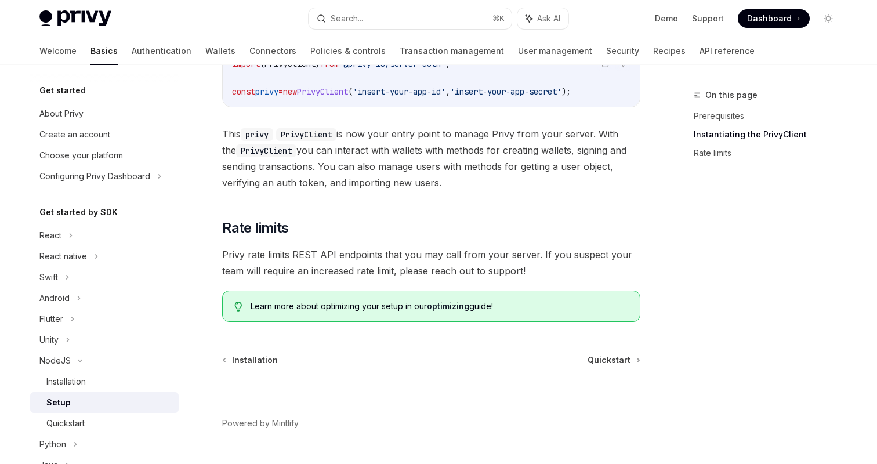
scroll to position [294, 0]
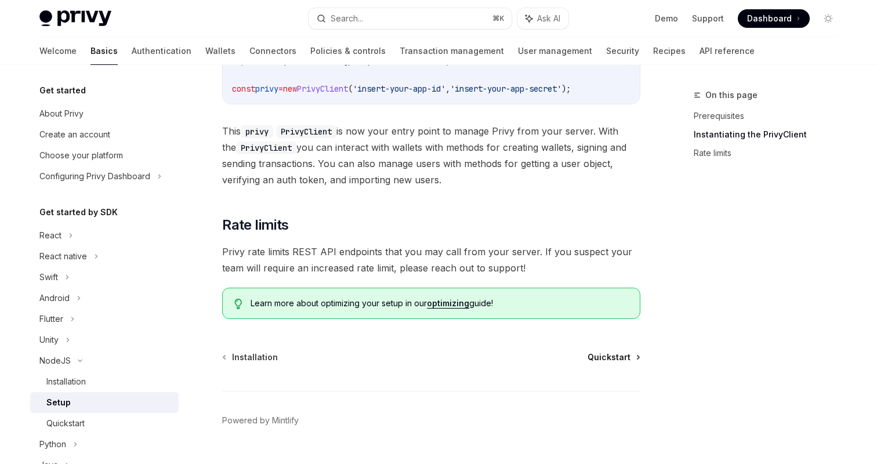
click at [617, 354] on span "Quickstart" at bounding box center [609, 358] width 43 height 12
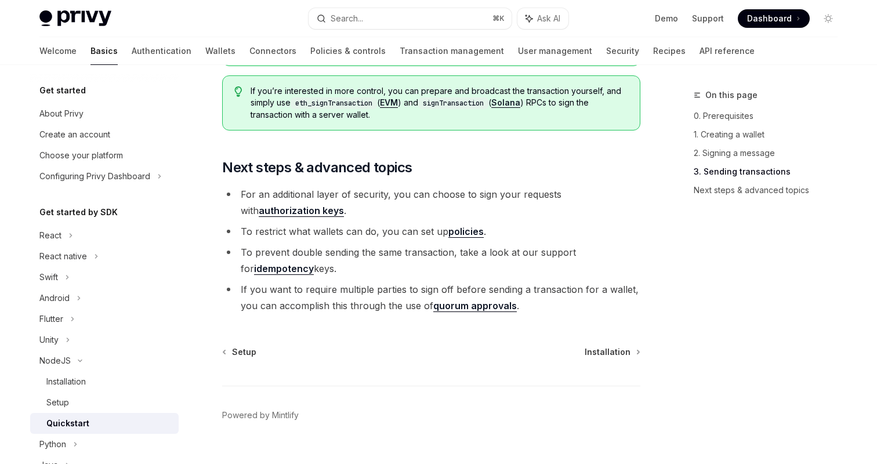
scroll to position [1253, 0]
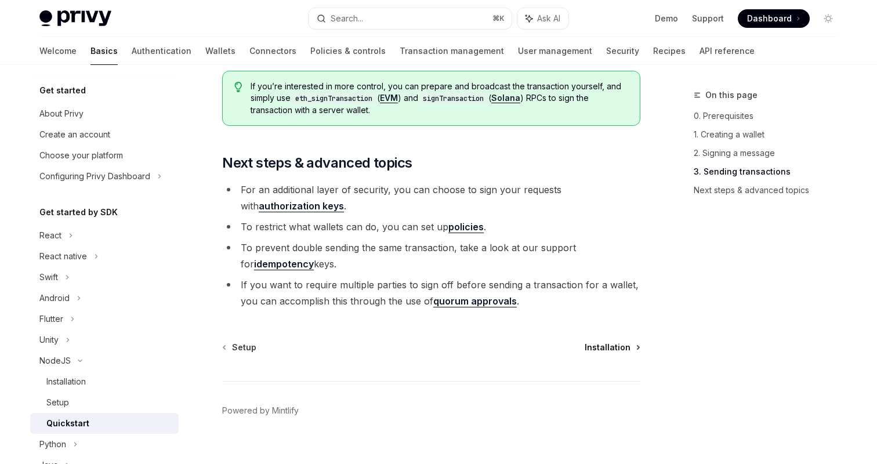
click at [612, 348] on span "Installation" at bounding box center [608, 348] width 46 height 12
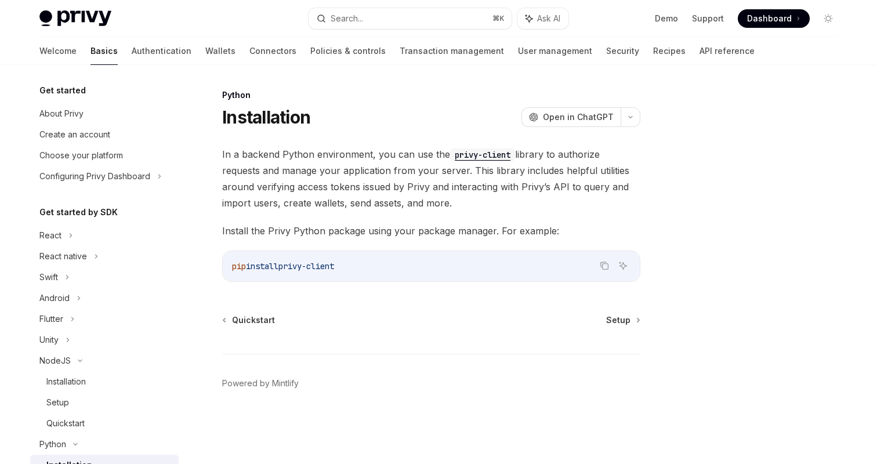
scroll to position [201, 0]
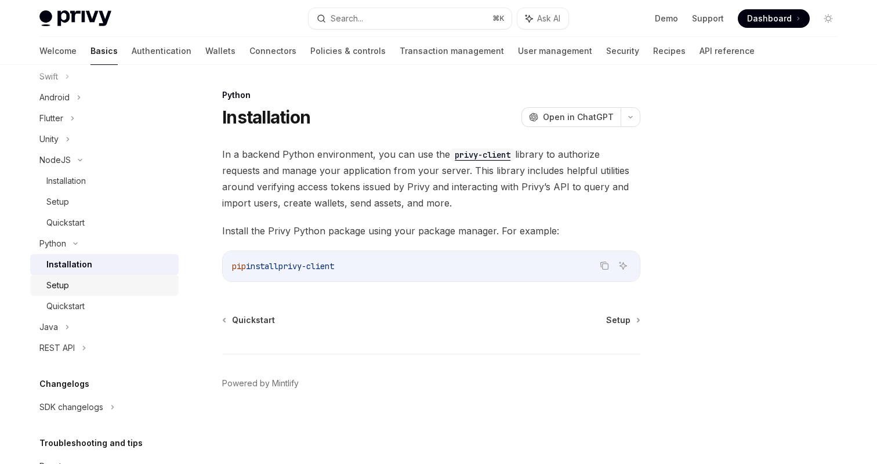
click at [85, 286] on div "Setup" at bounding box center [108, 286] width 125 height 14
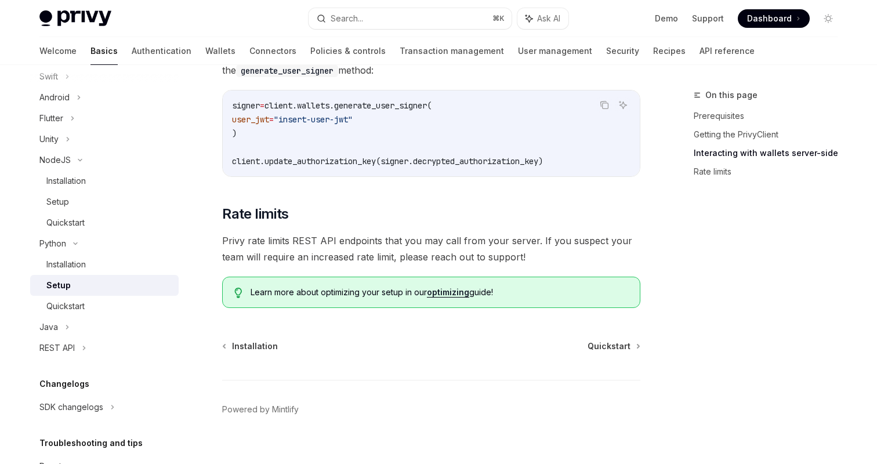
scroll to position [574, 0]
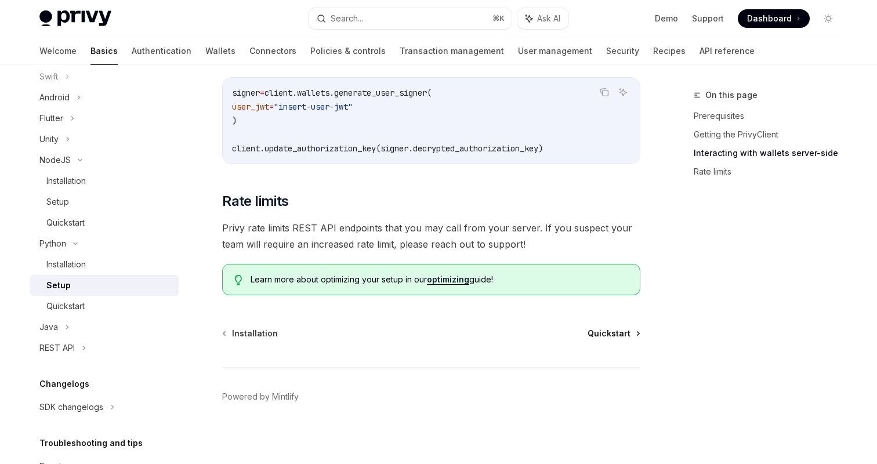
click at [619, 333] on span "Quickstart" at bounding box center [609, 334] width 43 height 12
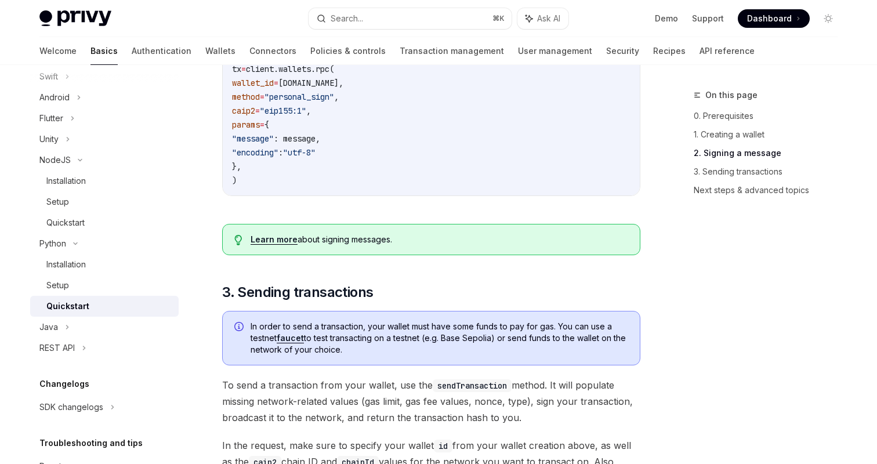
scroll to position [543, 0]
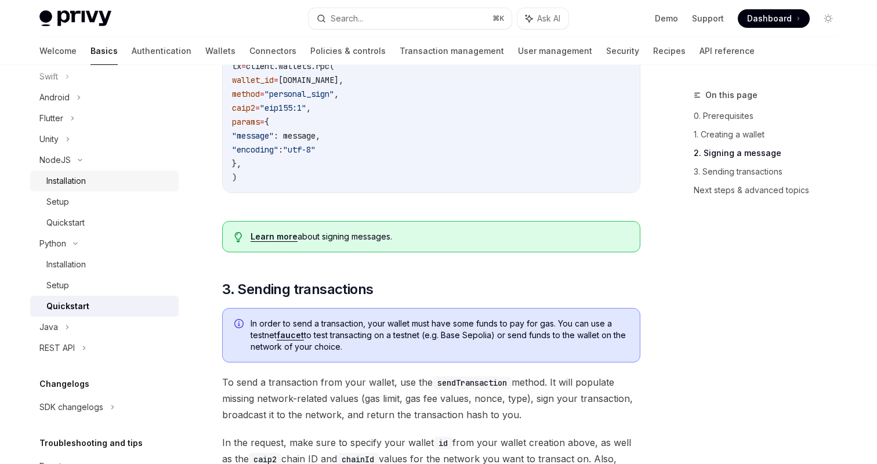
click at [108, 182] on div "Installation" at bounding box center [108, 181] width 125 height 14
type textarea "*"
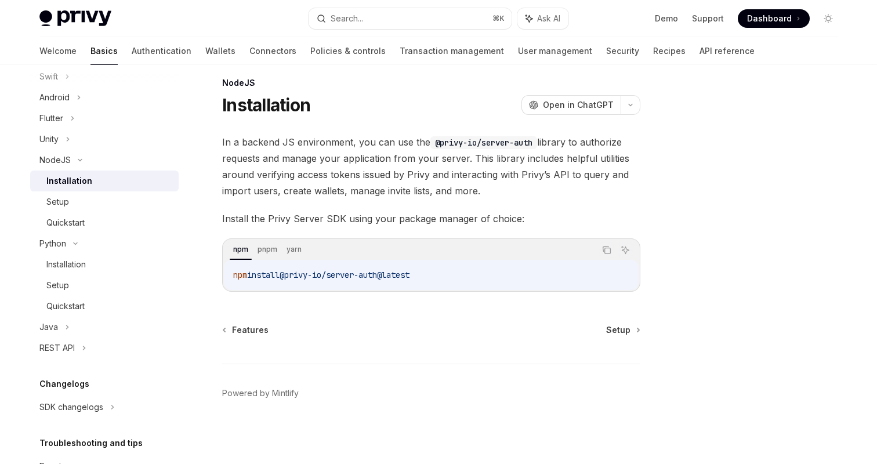
scroll to position [12, 0]
